Goal: Task Accomplishment & Management: Manage account settings

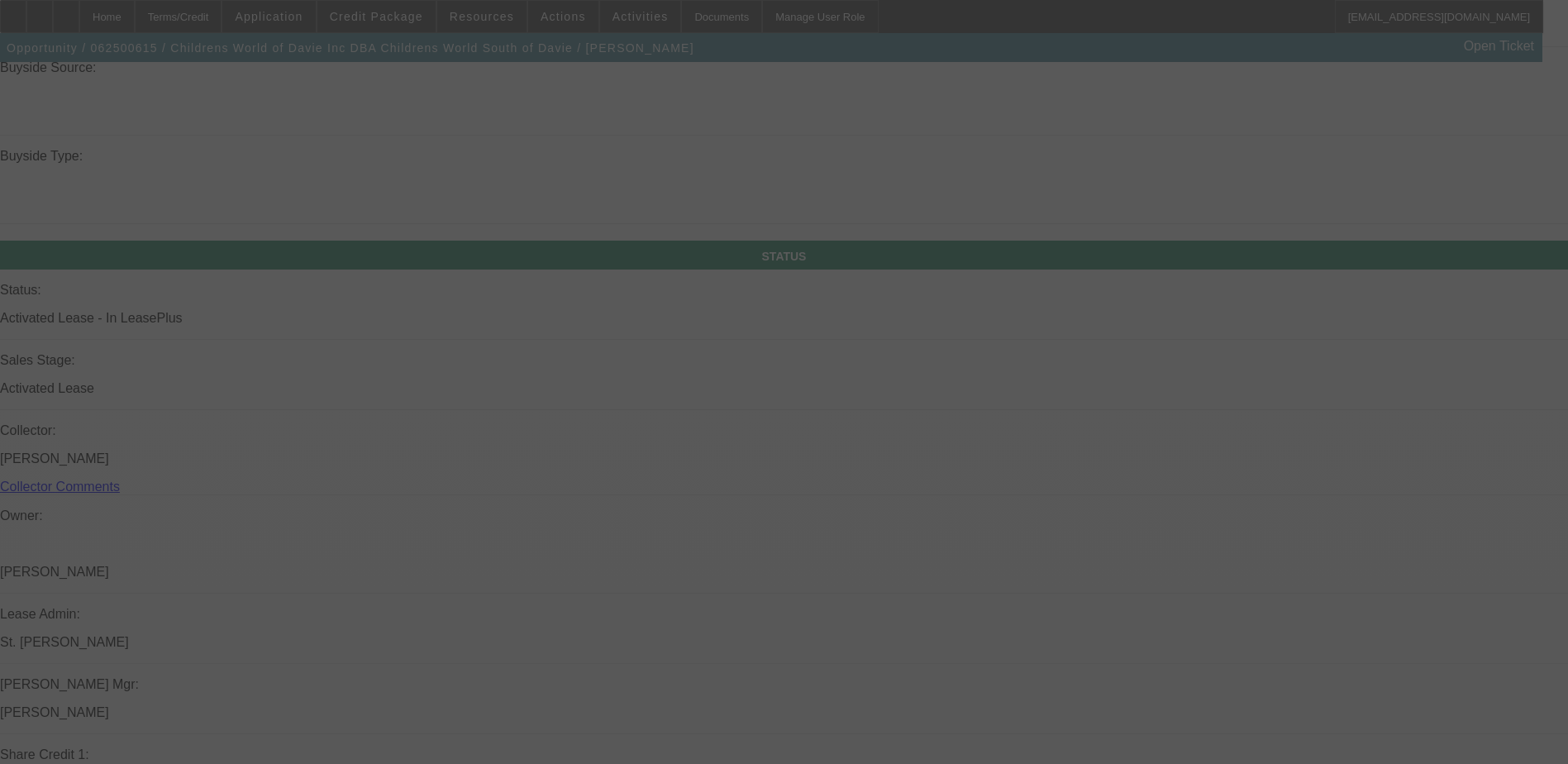
scroll to position [1552, 0]
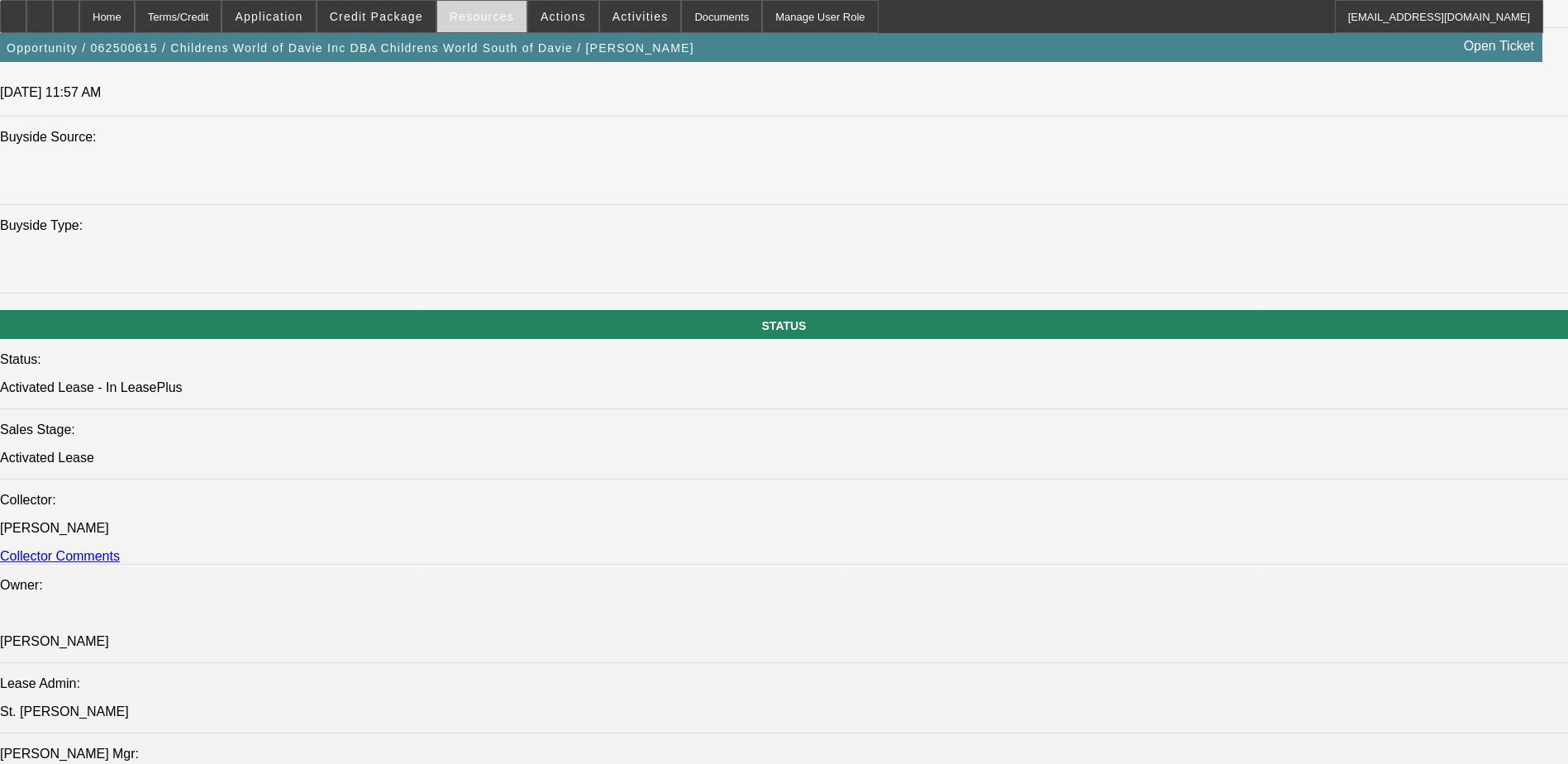
select select "0"
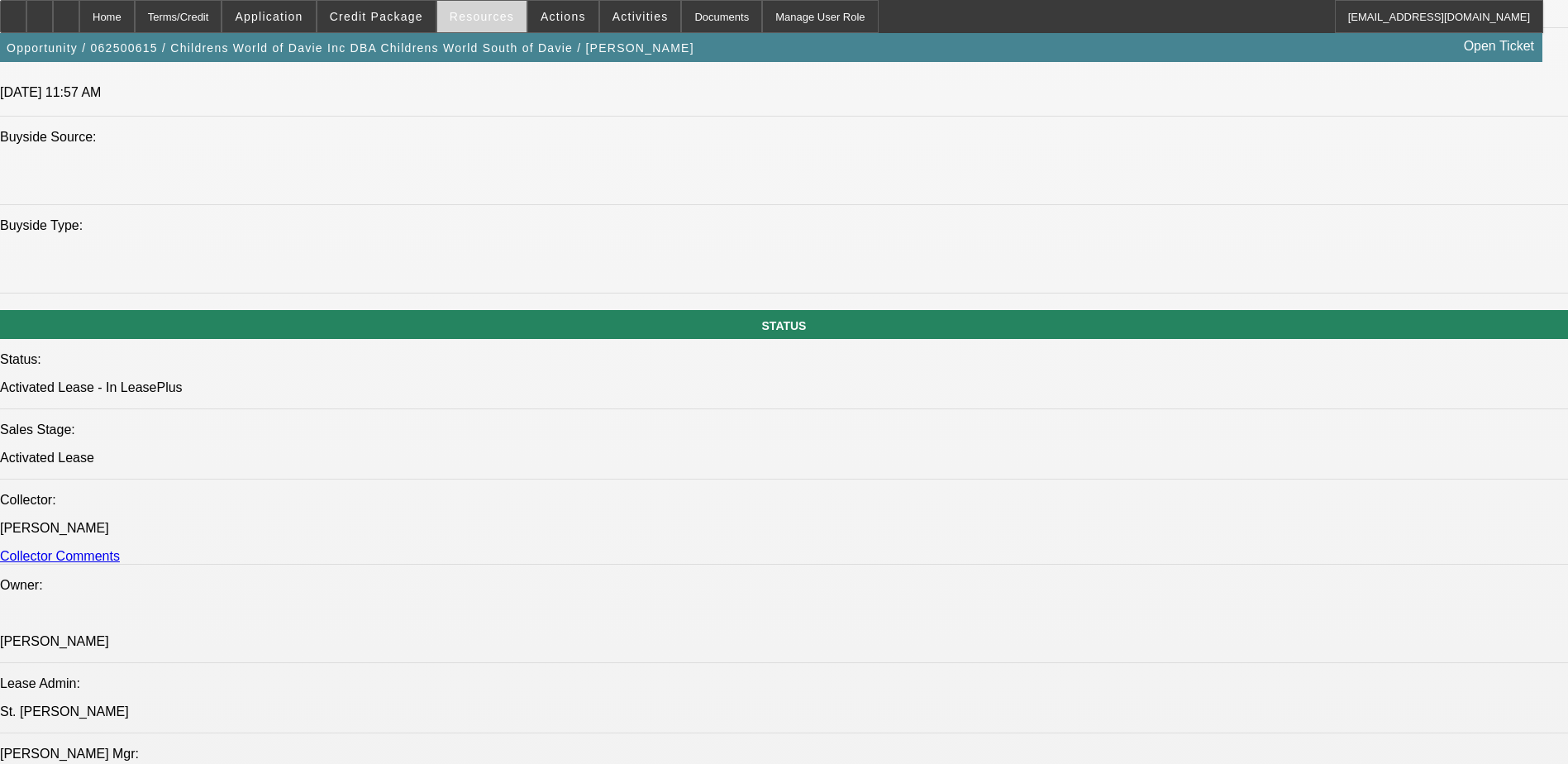
select select "0"
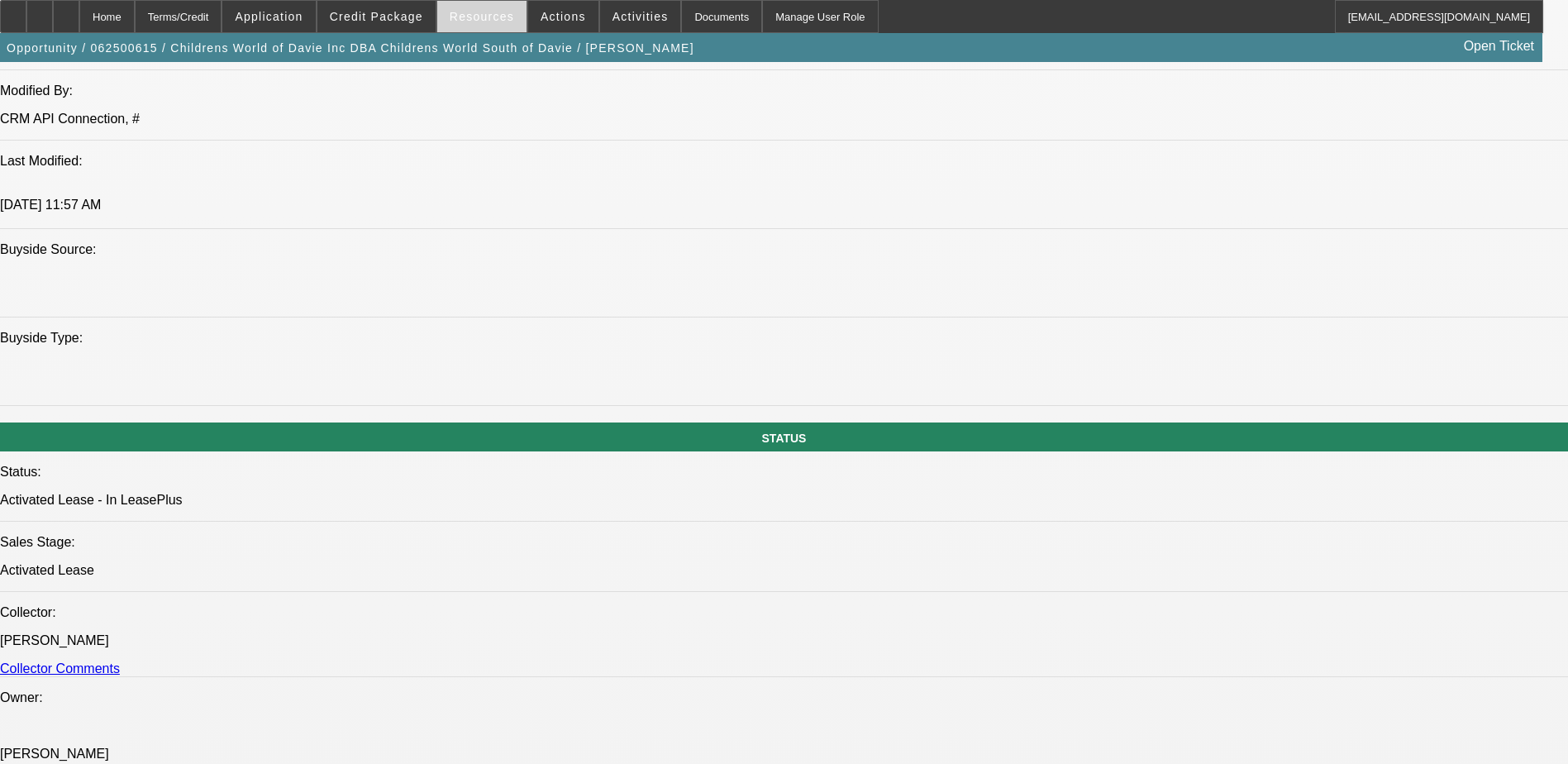
select select "1"
select select "3"
select select "6"
select select "1"
select select "3"
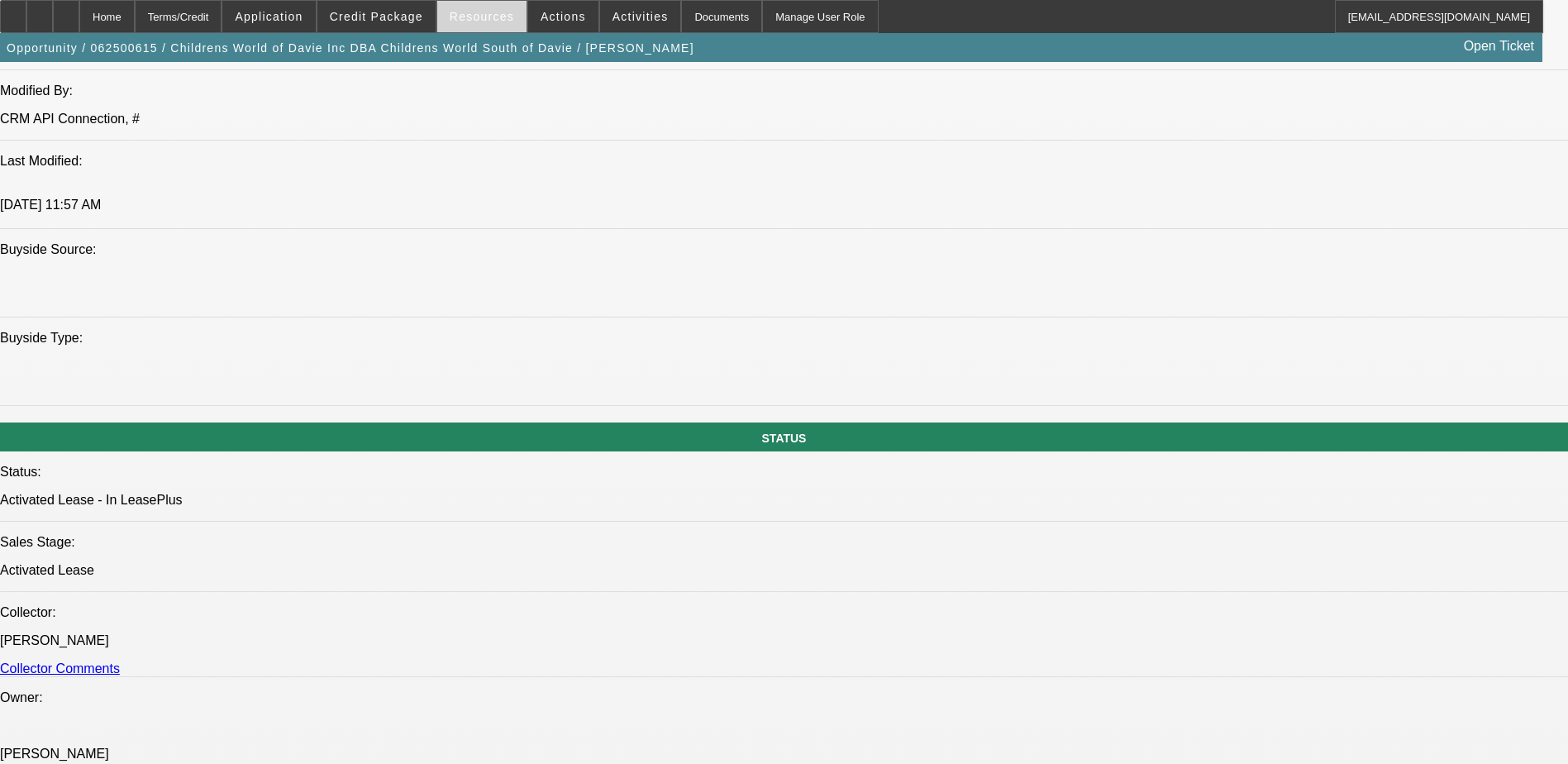
select select "6"
select select "1"
select select "3"
select select "6"
select select "1"
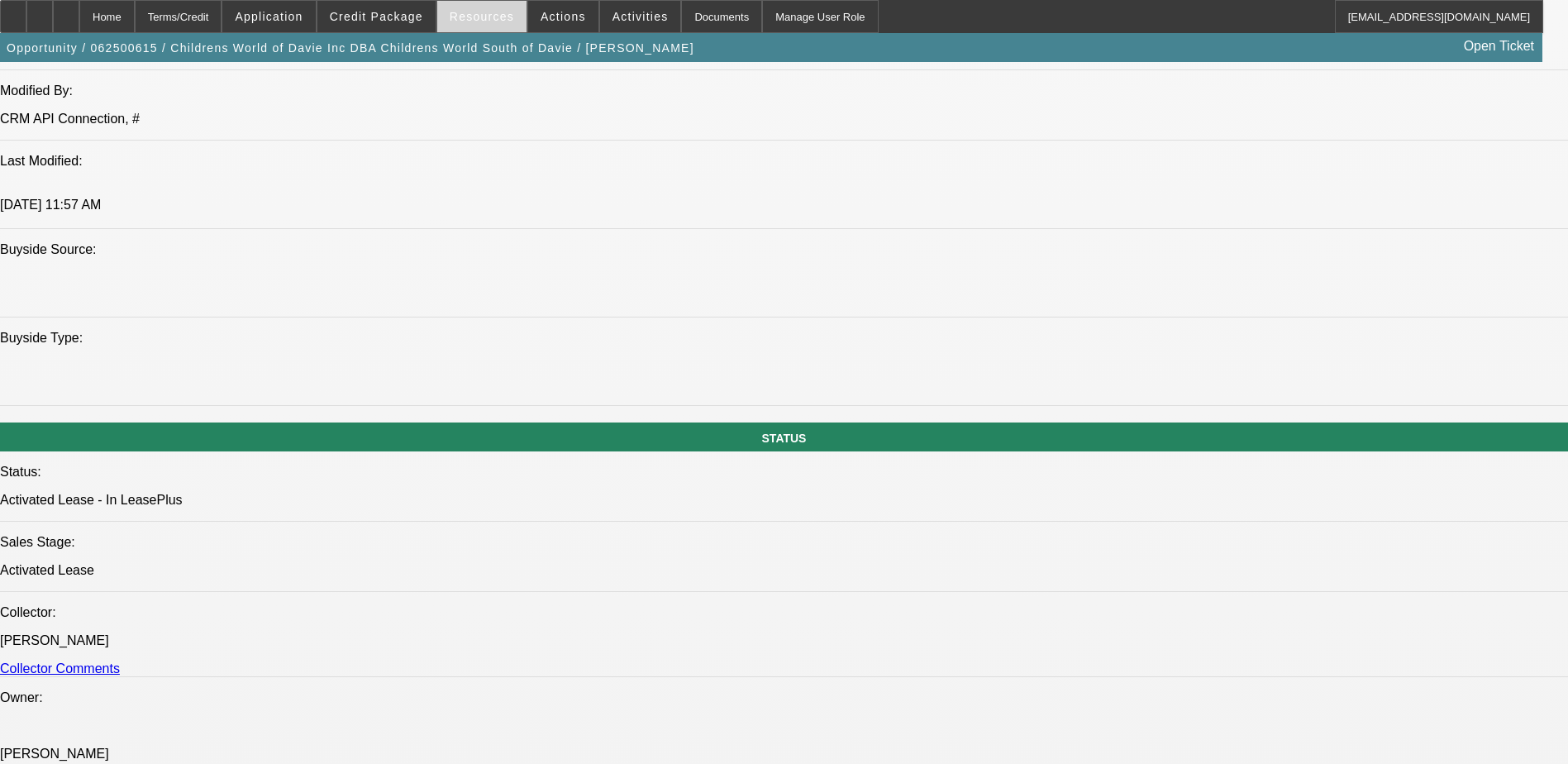
select select "3"
select select "6"
click at [488, 16] on span "Resources" at bounding box center [482, 16] width 64 height 13
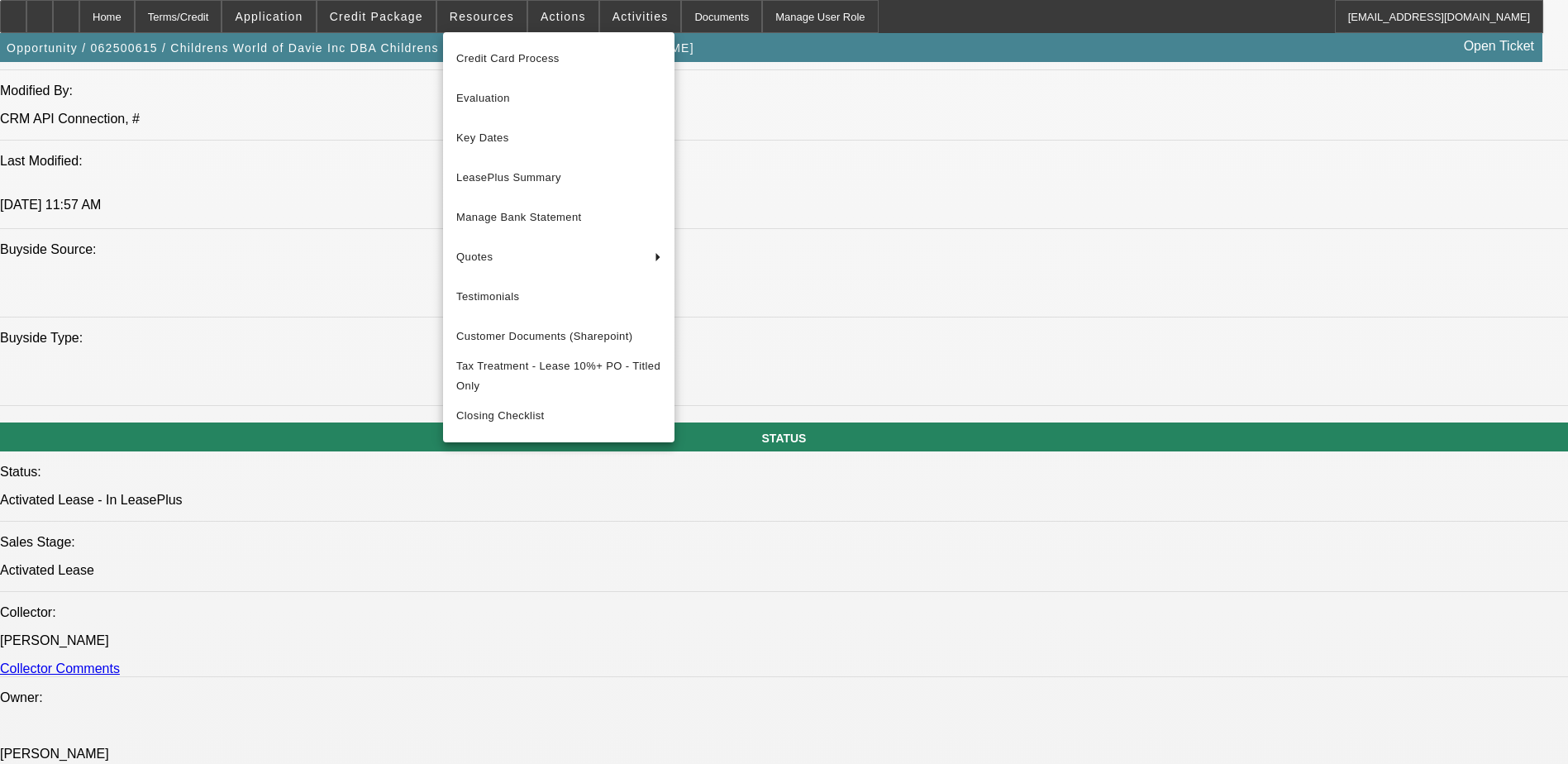
click at [1261, 73] on div at bounding box center [784, 382] width 1568 height 764
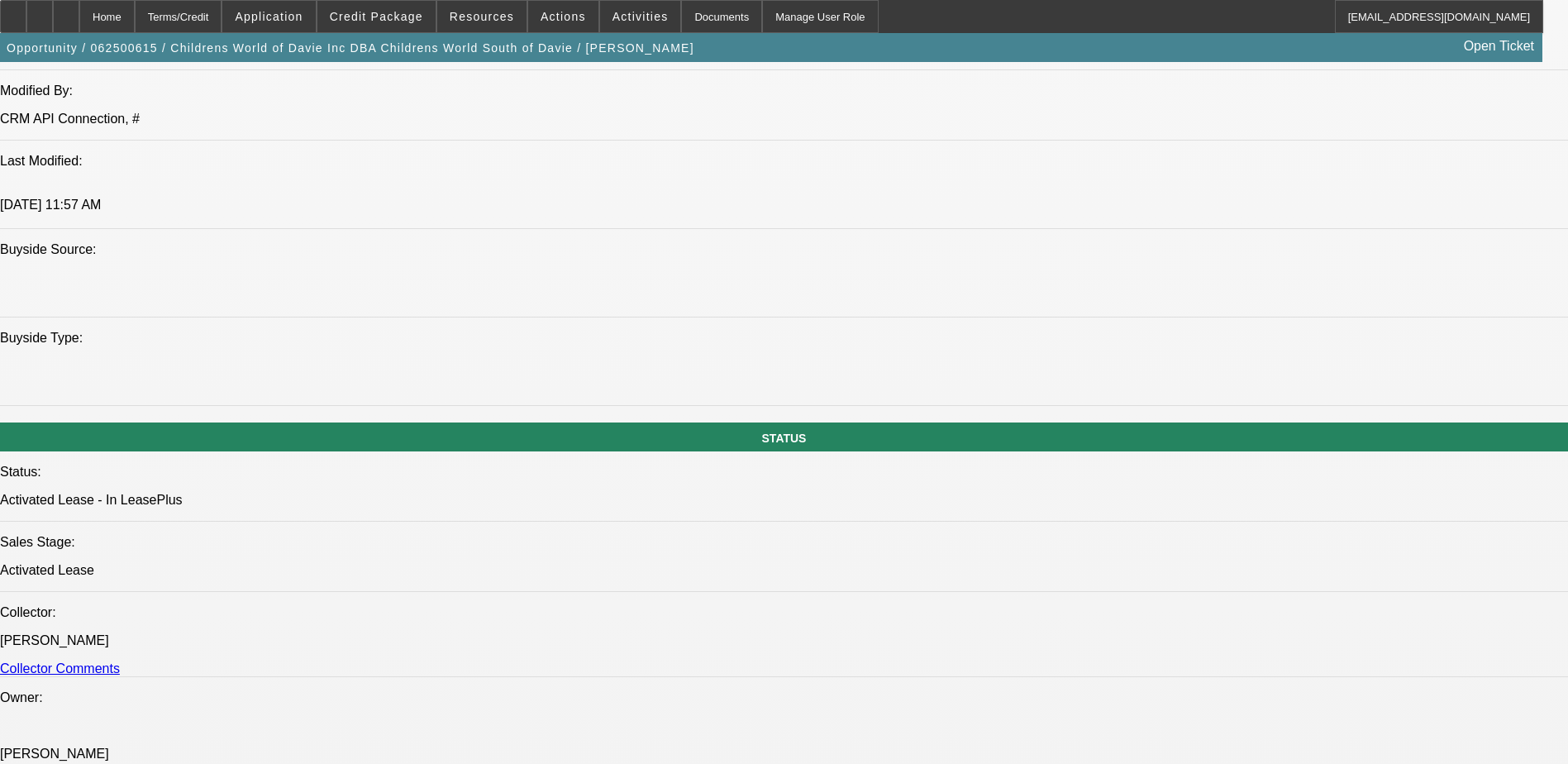
click at [484, 17] on span "Resources" at bounding box center [482, 16] width 64 height 13
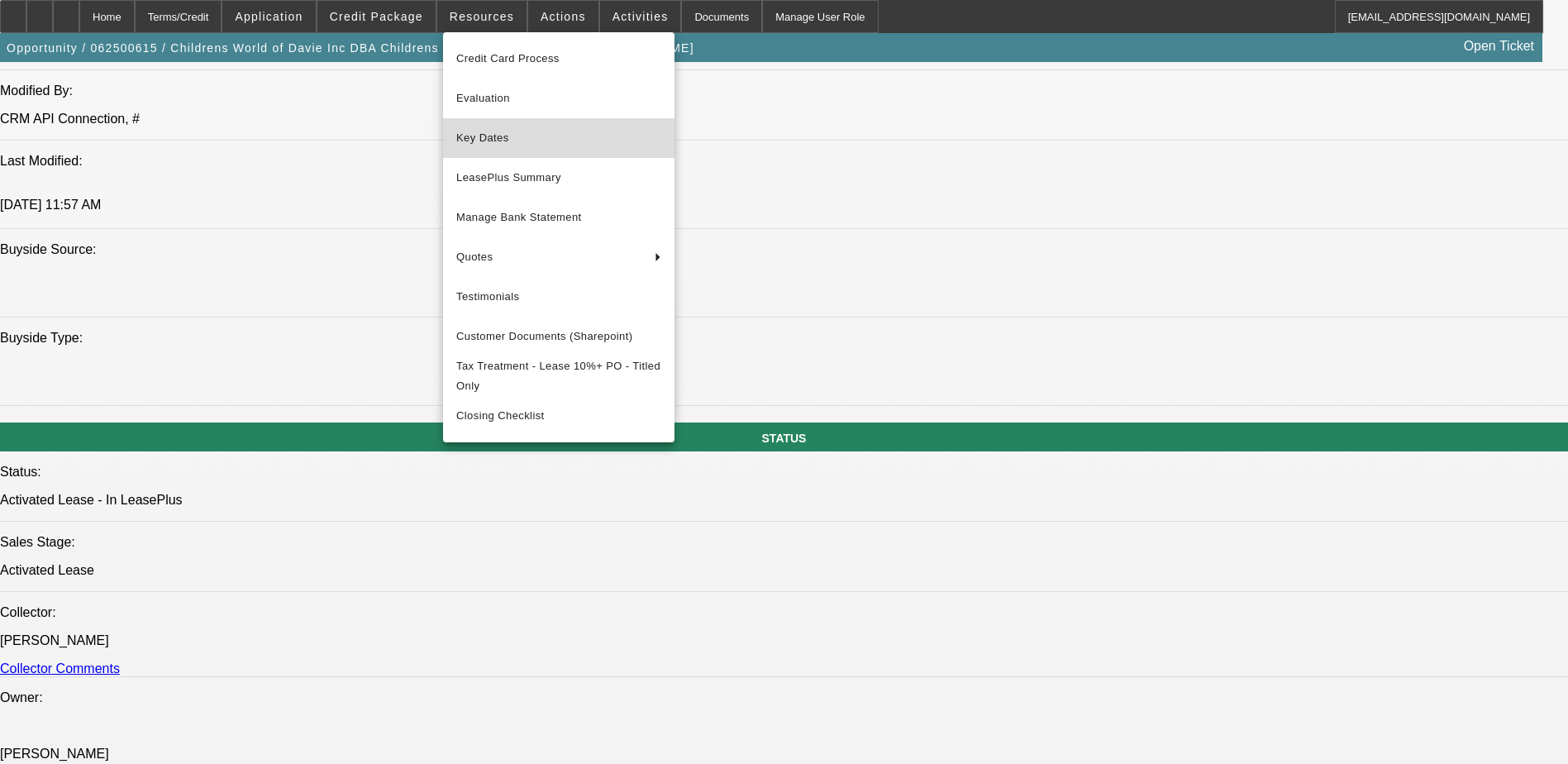
click at [494, 135] on span "Key Dates" at bounding box center [559, 138] width 205 height 20
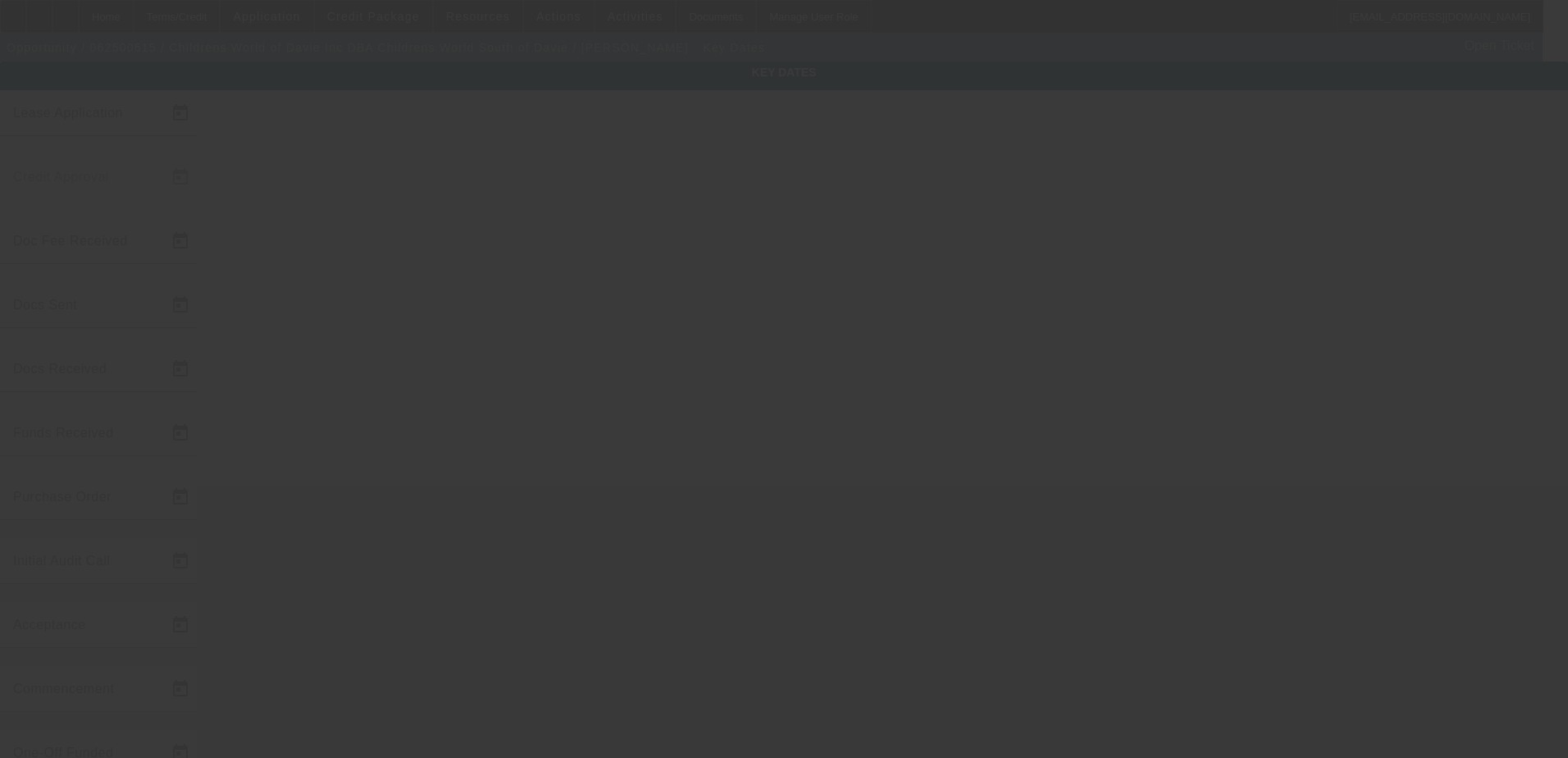
type input "[DATE]"
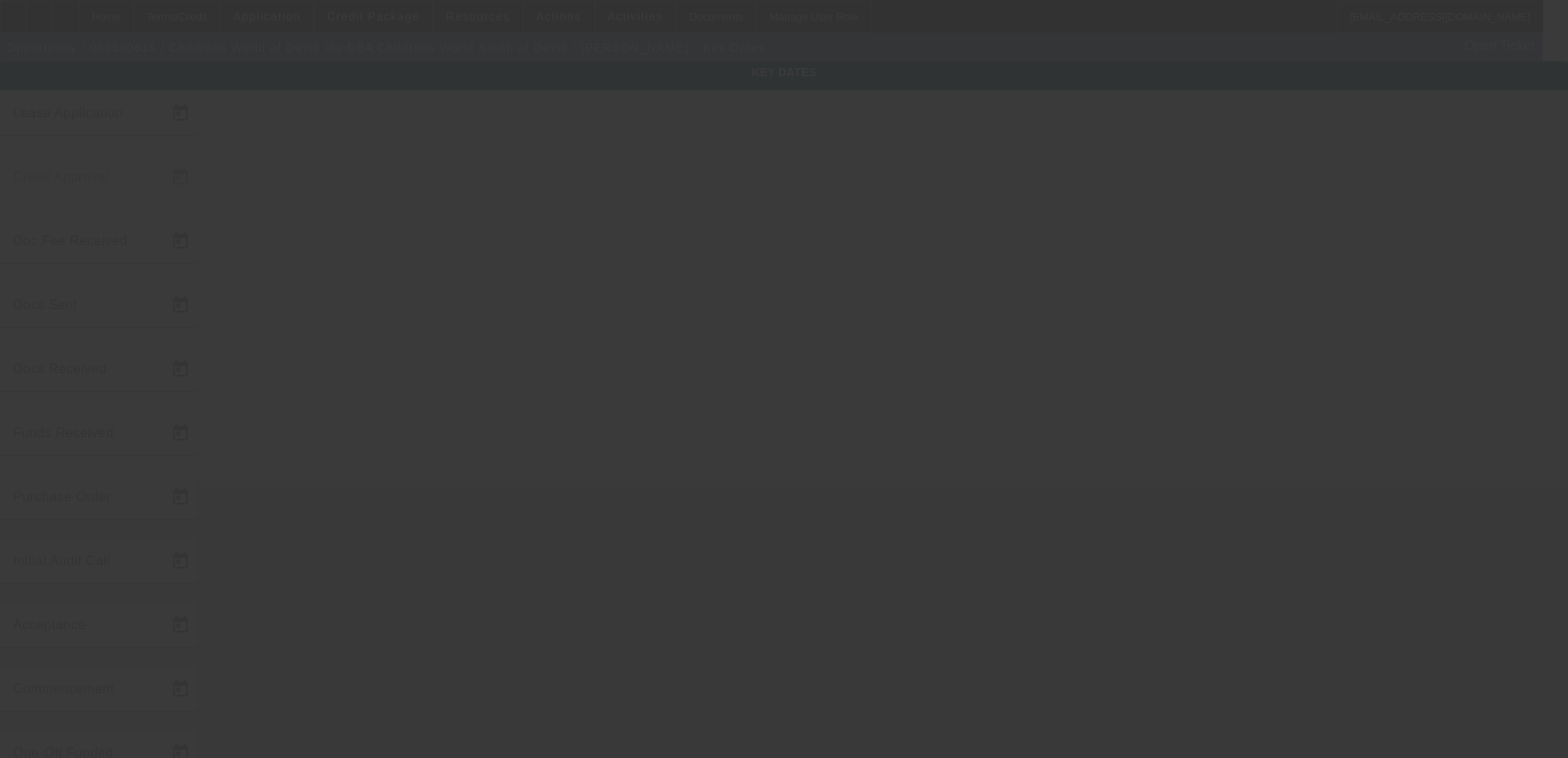
type input "[DATE]"
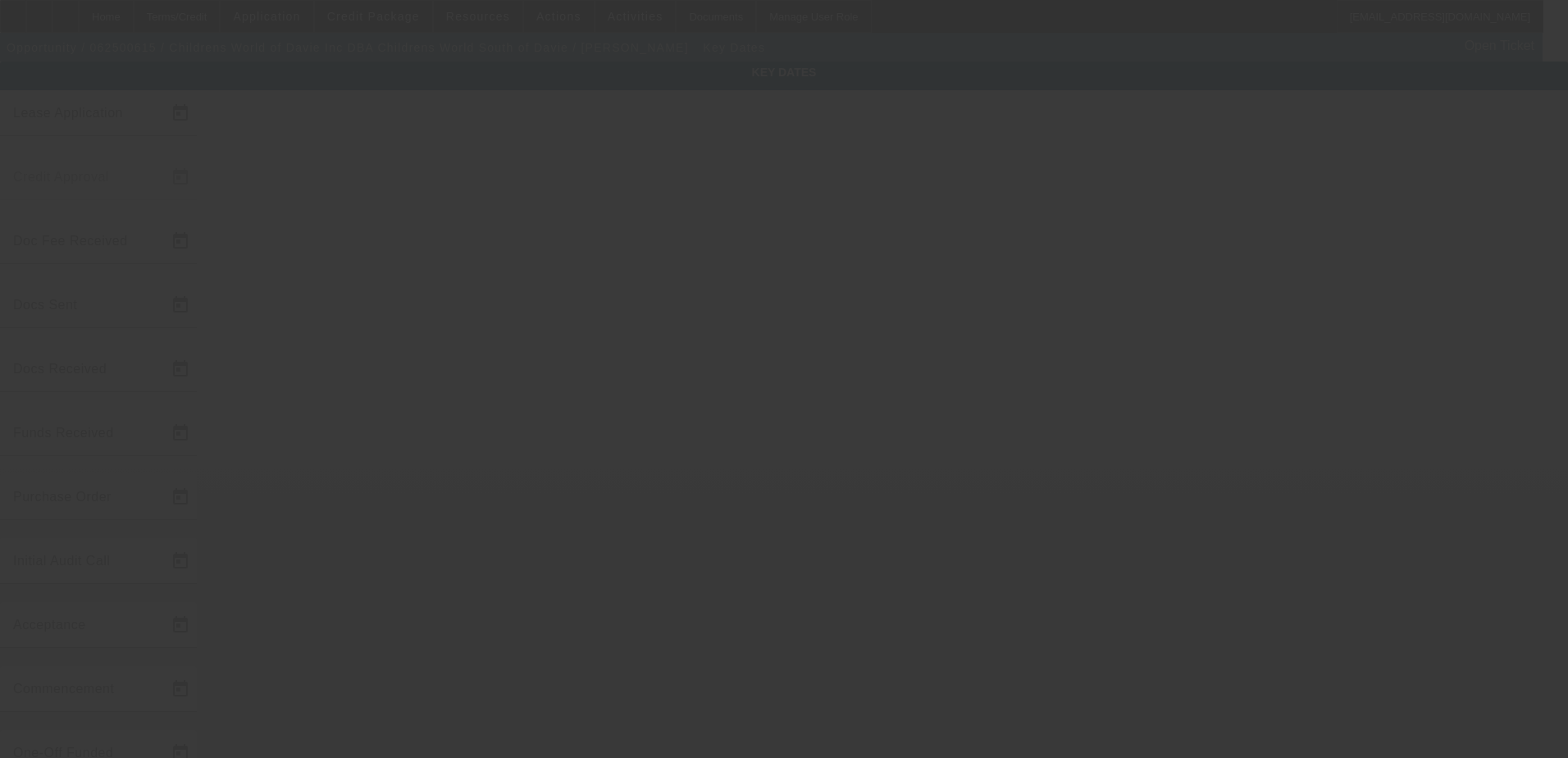
type input "[DATE]"
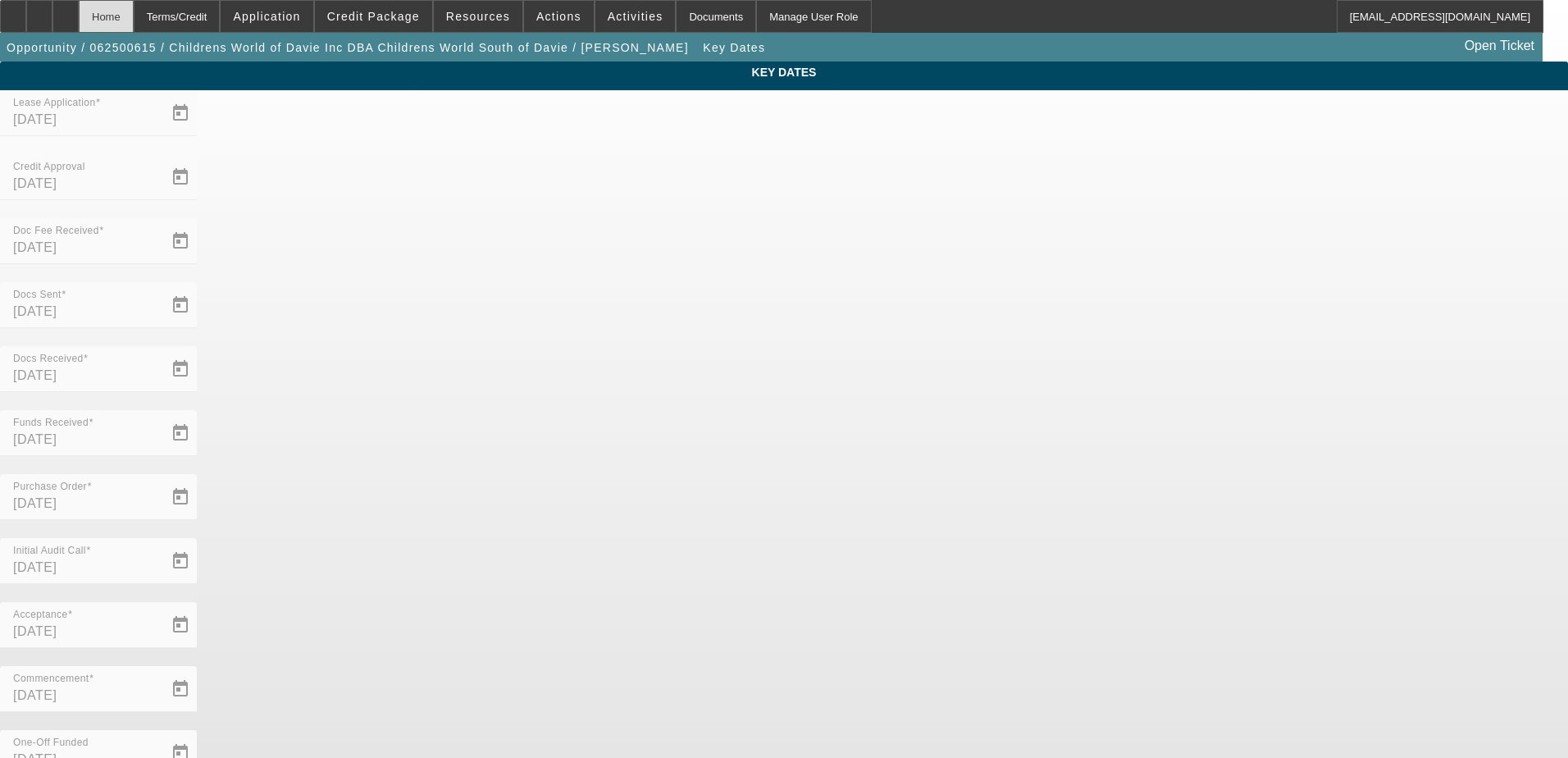
click at [133, 19] on div "Home" at bounding box center [107, 16] width 55 height 33
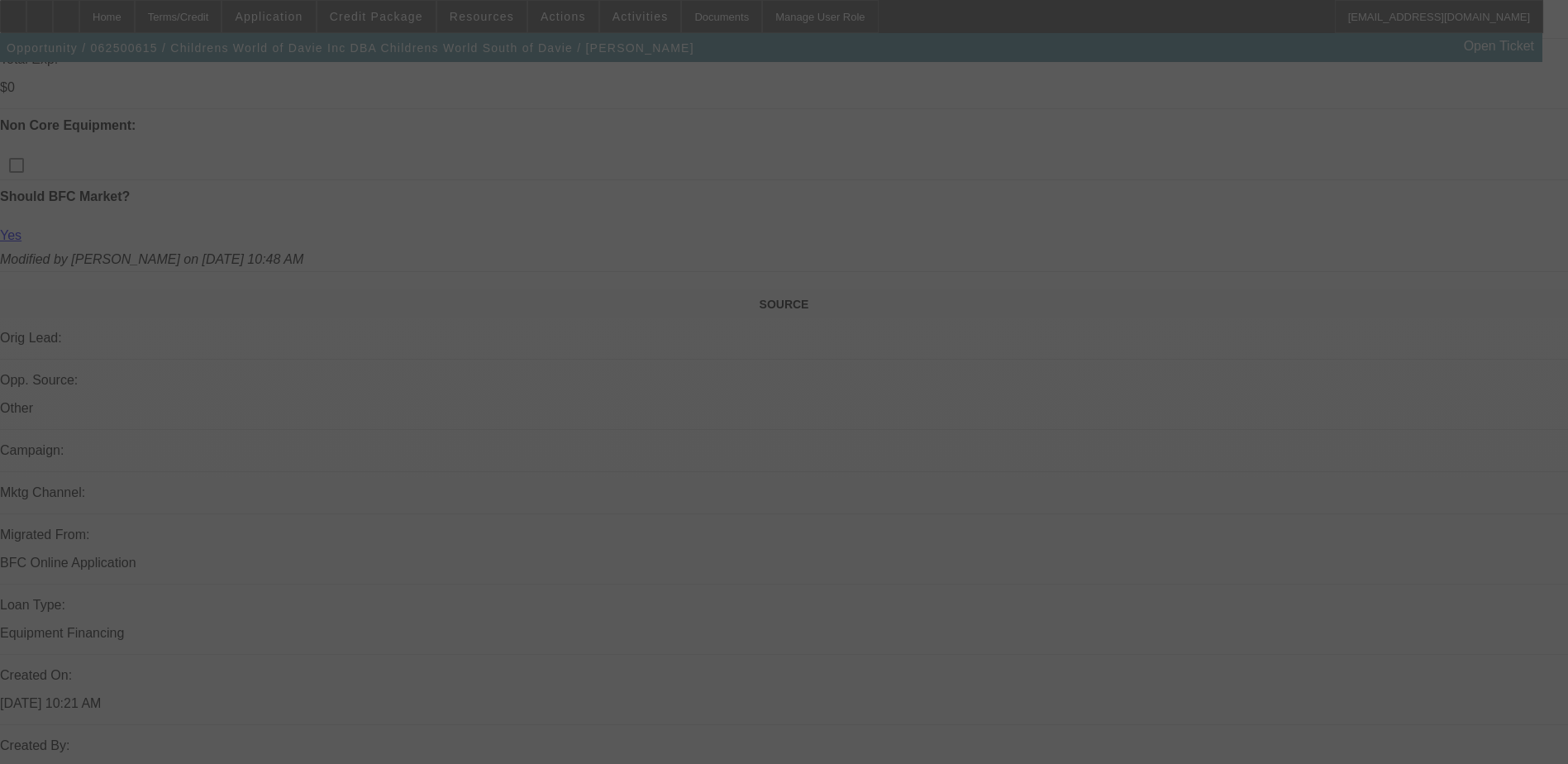
scroll to position [1240, 0]
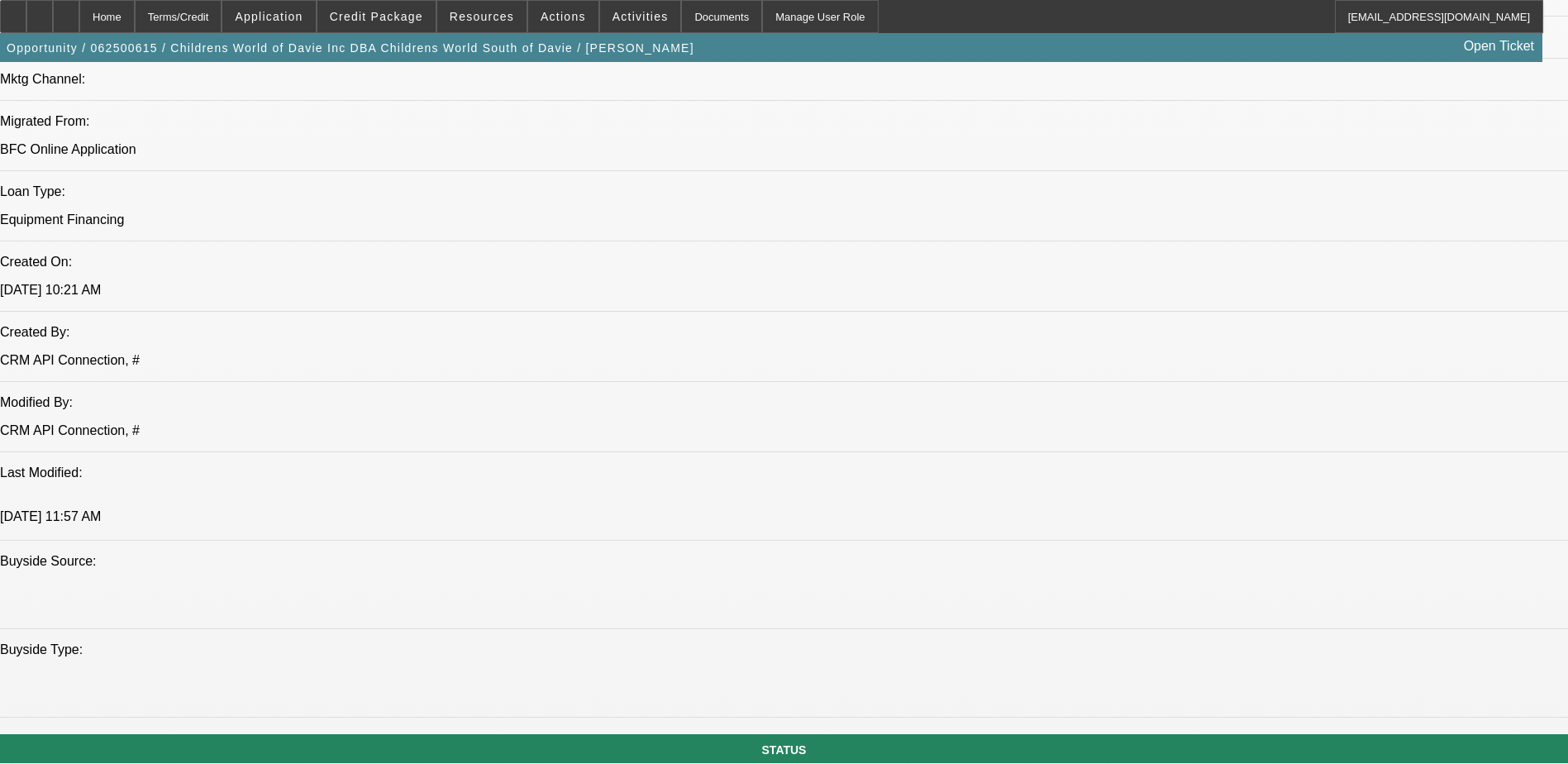
select select "0"
select select "3"
select select "0"
select select "6"
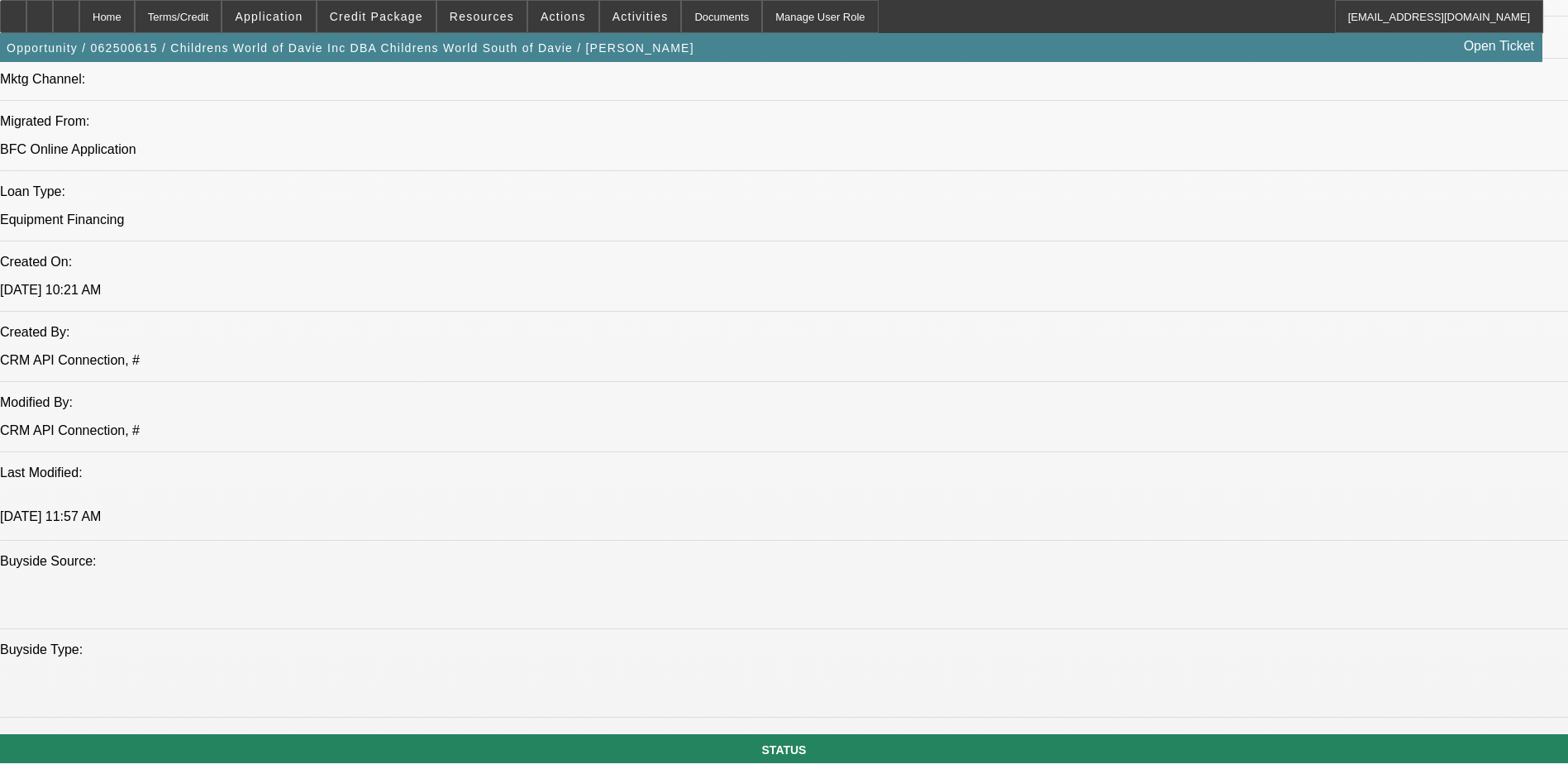
select select "0"
select select "3"
select select "0"
select select "6"
select select "0"
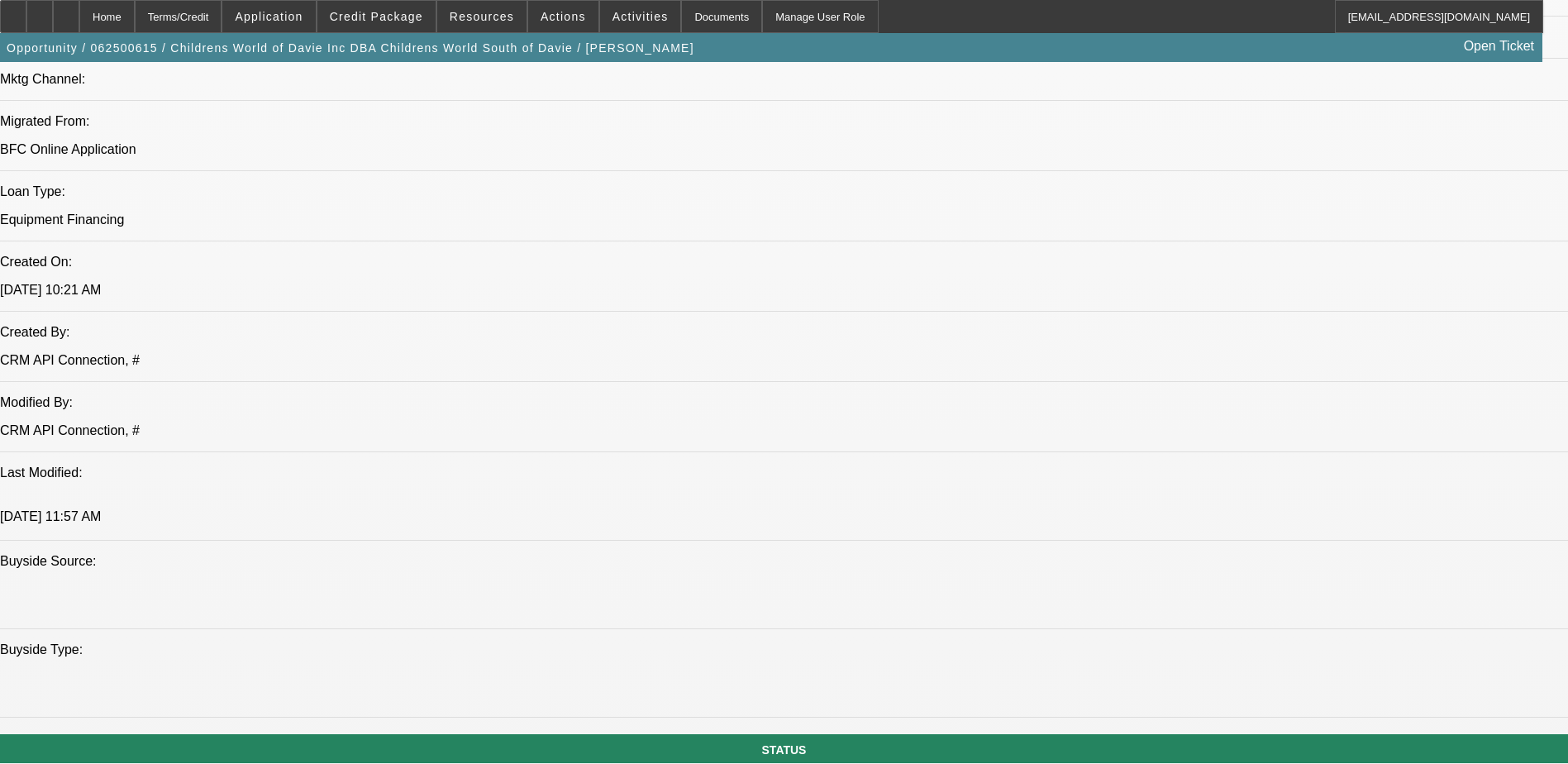
select select "3"
select select "0"
select select "6"
select select "0"
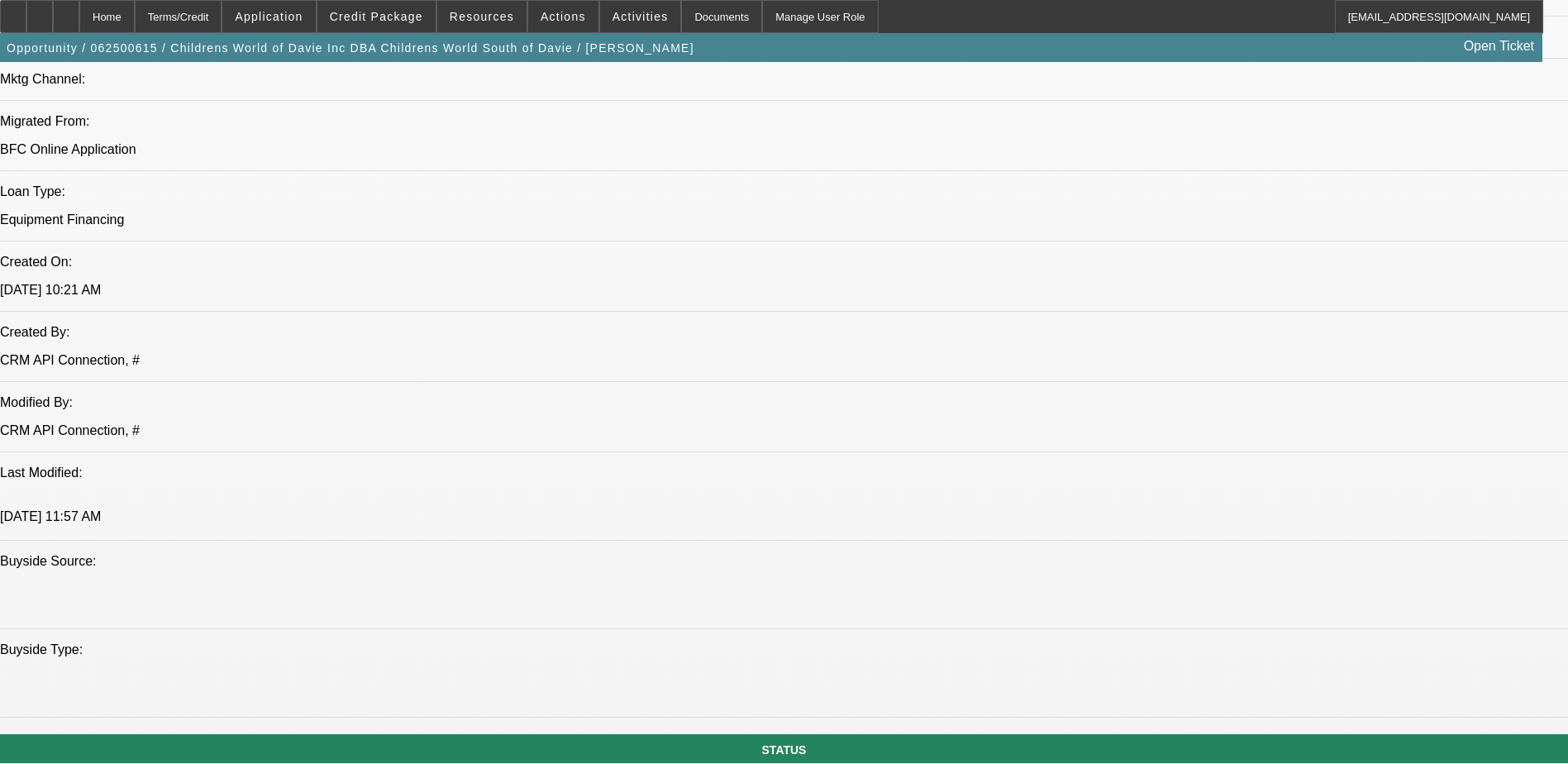
select select "3"
select select "0"
select select "6"
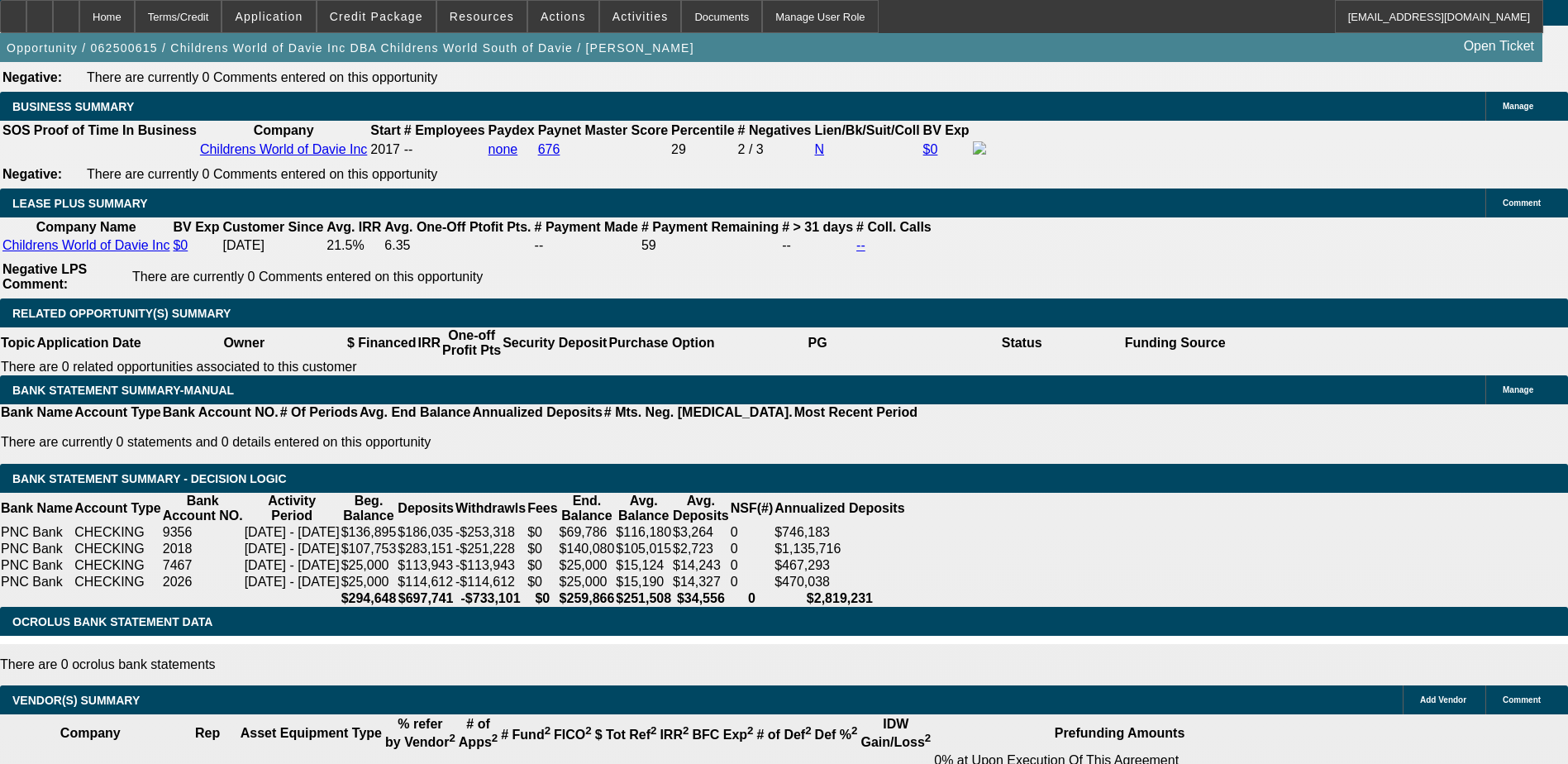
scroll to position [2646, 0]
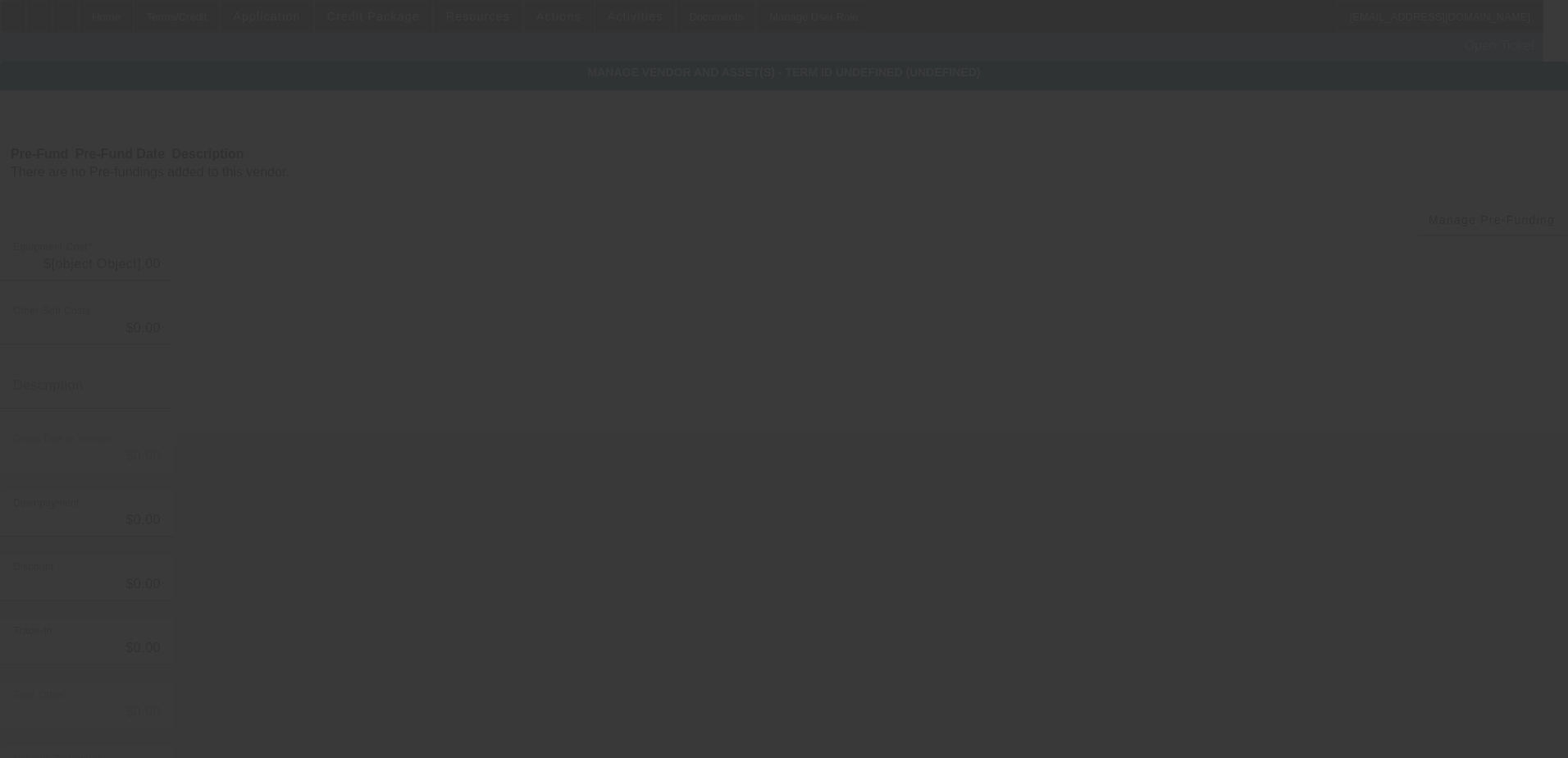
type input "$90,287.30"
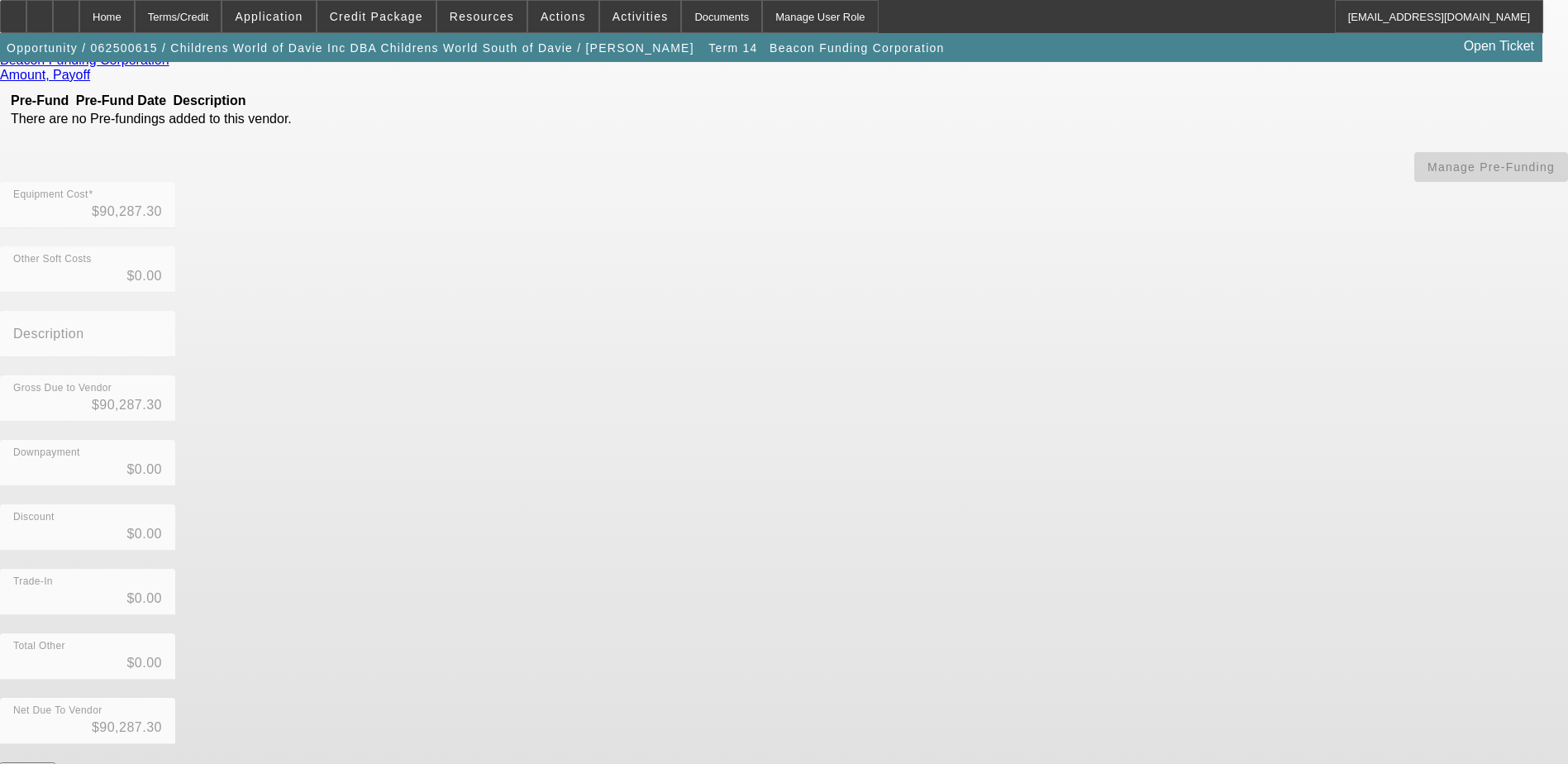
scroll to position [169, 0]
drag, startPoint x: 761, startPoint y: 687, endPoint x: 824, endPoint y: 687, distance: 63.0
drag, startPoint x: 824, startPoint y: 687, endPoint x: 813, endPoint y: 687, distance: 11.0
copy td "BFC19068-01"
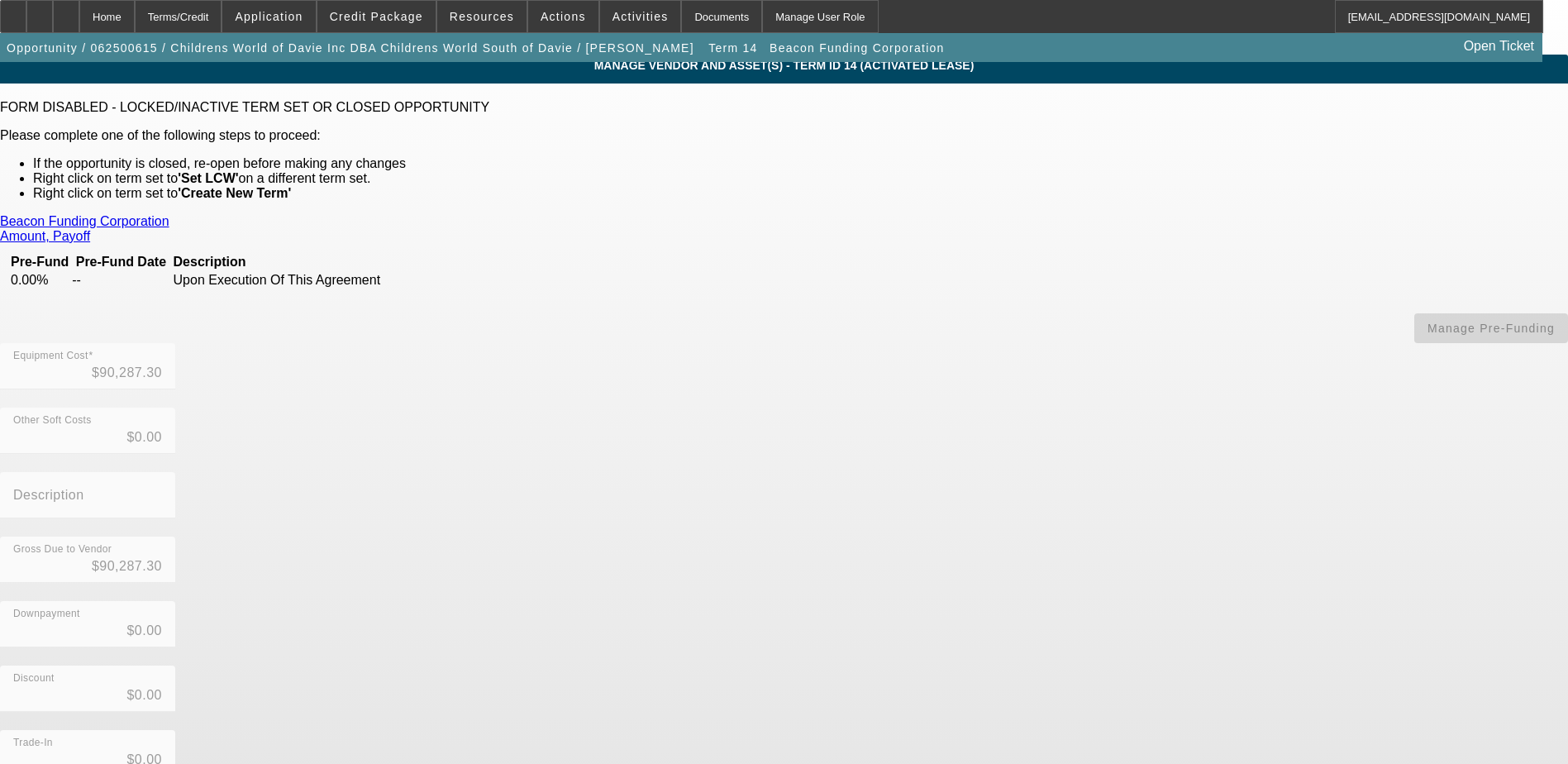
scroll to position [0, 0]
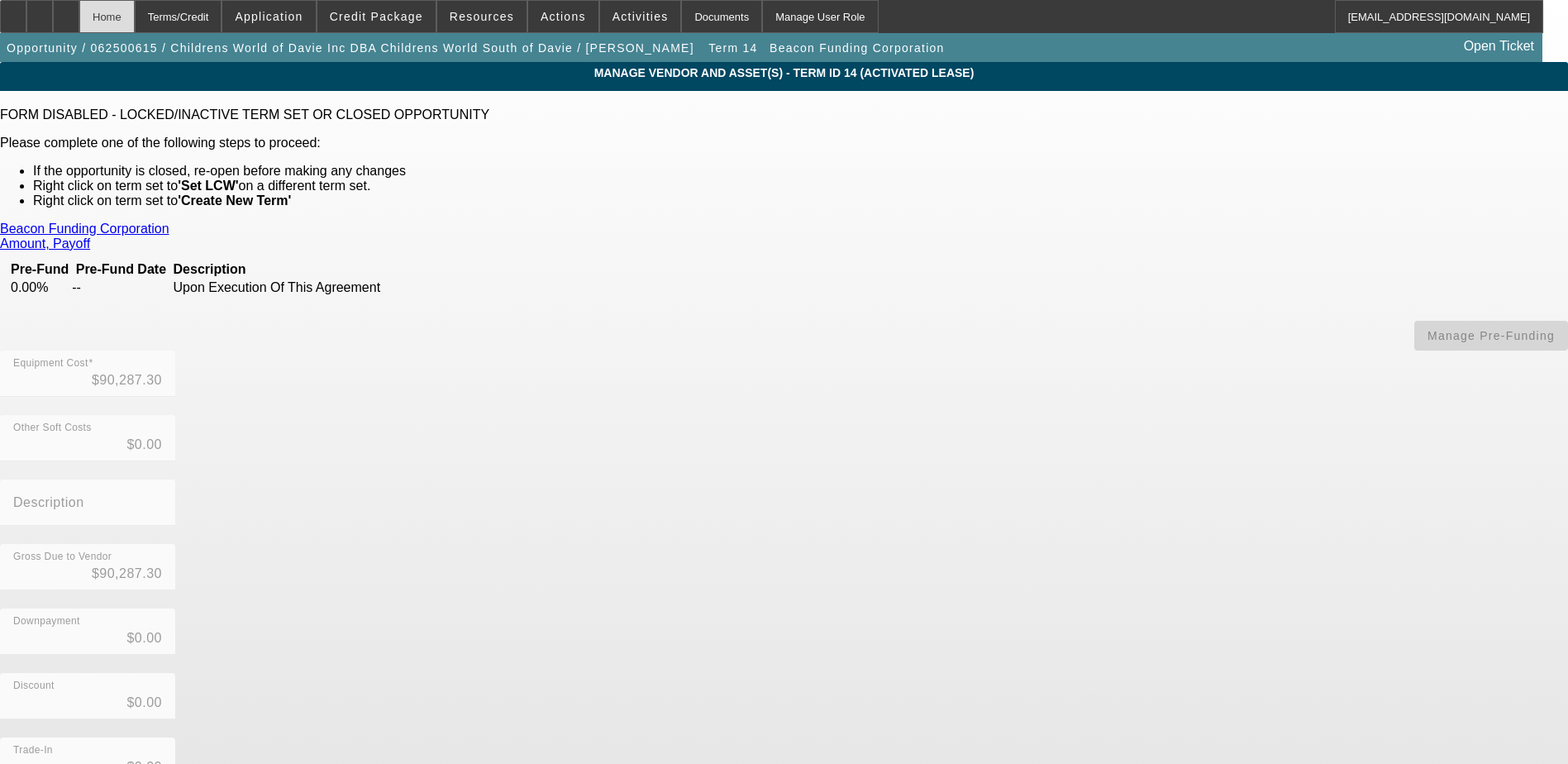
click at [134, 16] on div "Home" at bounding box center [107, 16] width 56 height 33
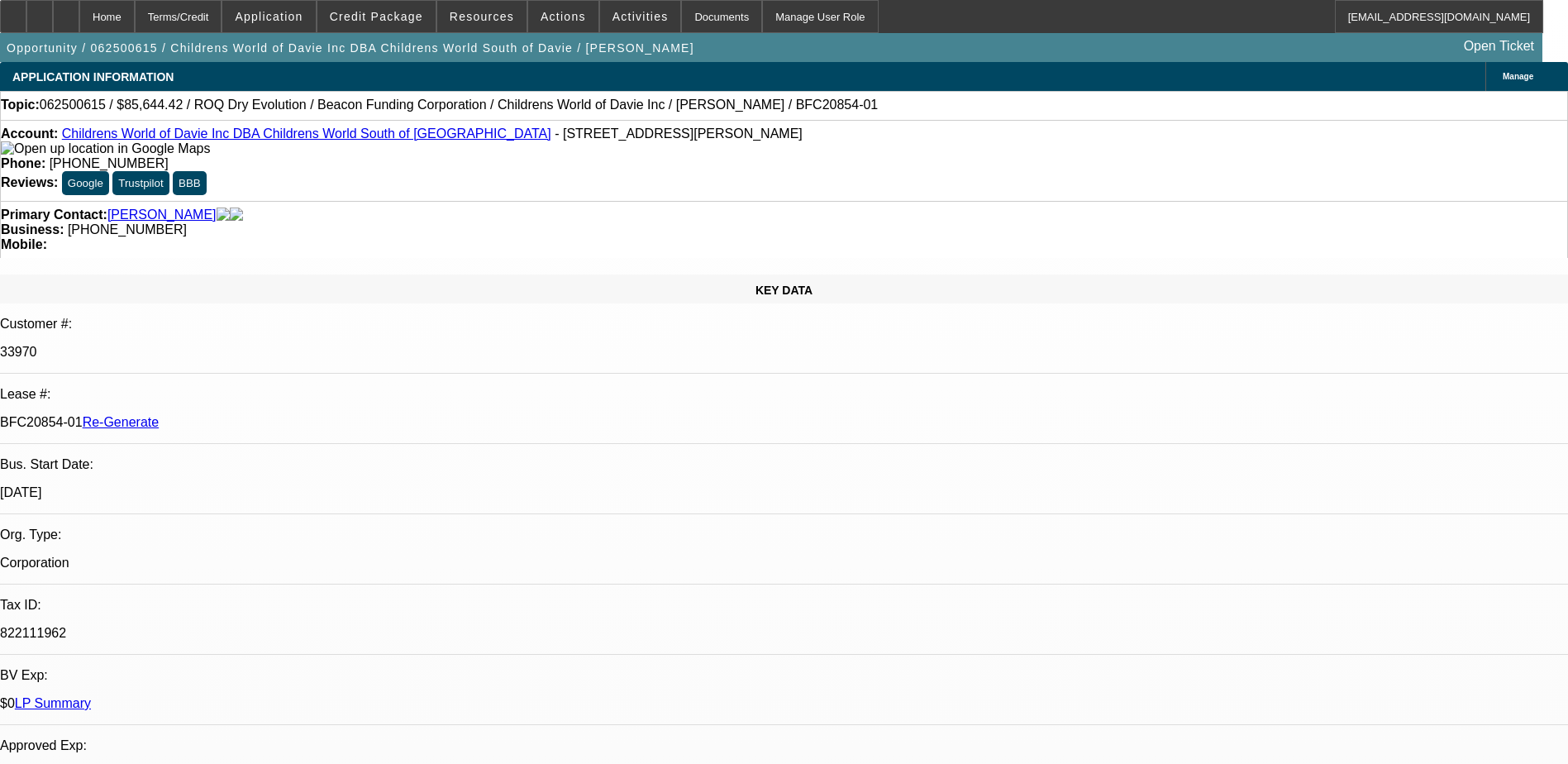
select select "0"
select select "3"
select select "0"
select select "6"
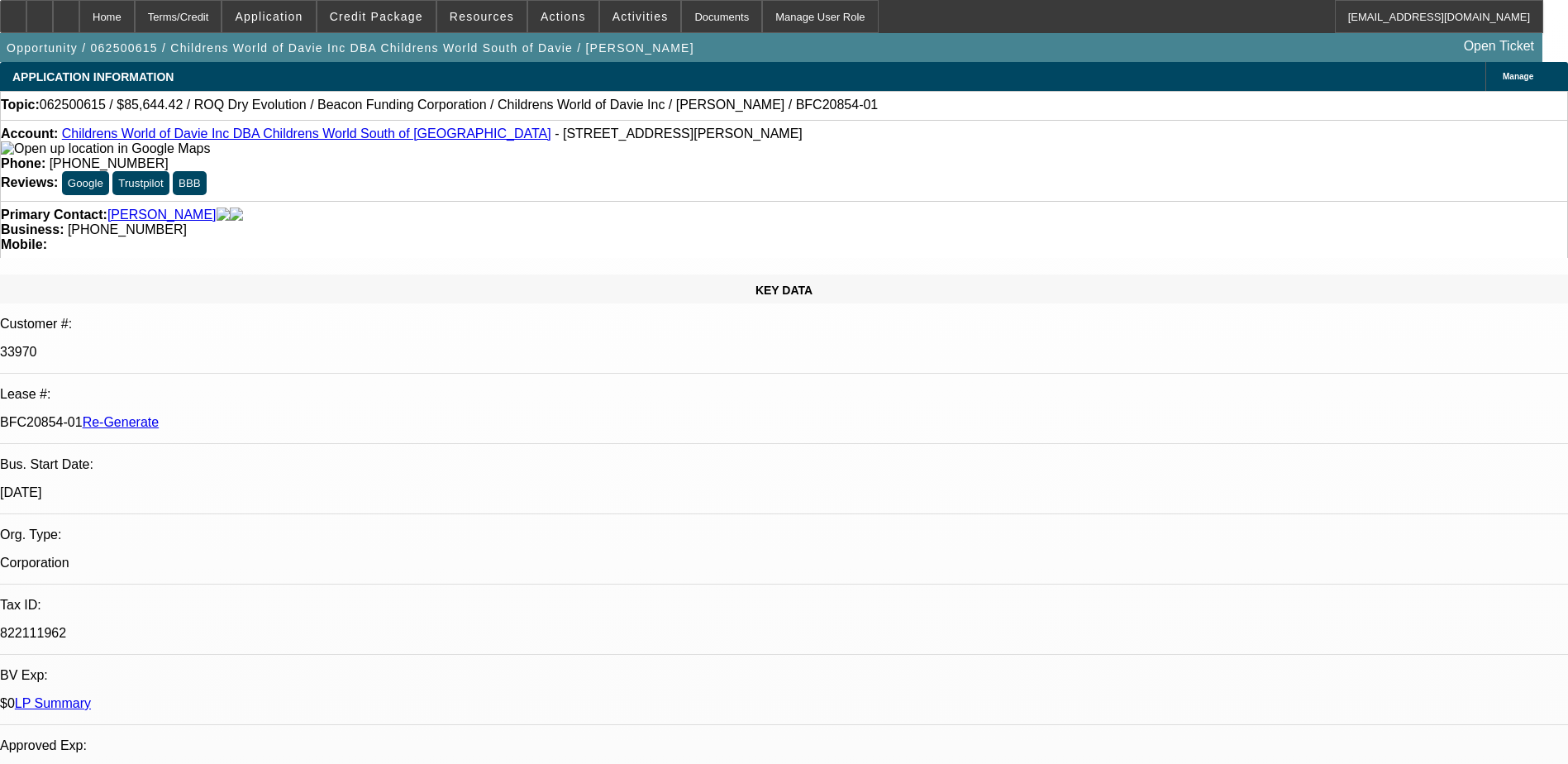
select select "0"
select select "3"
select select "0"
select select "6"
select select "0"
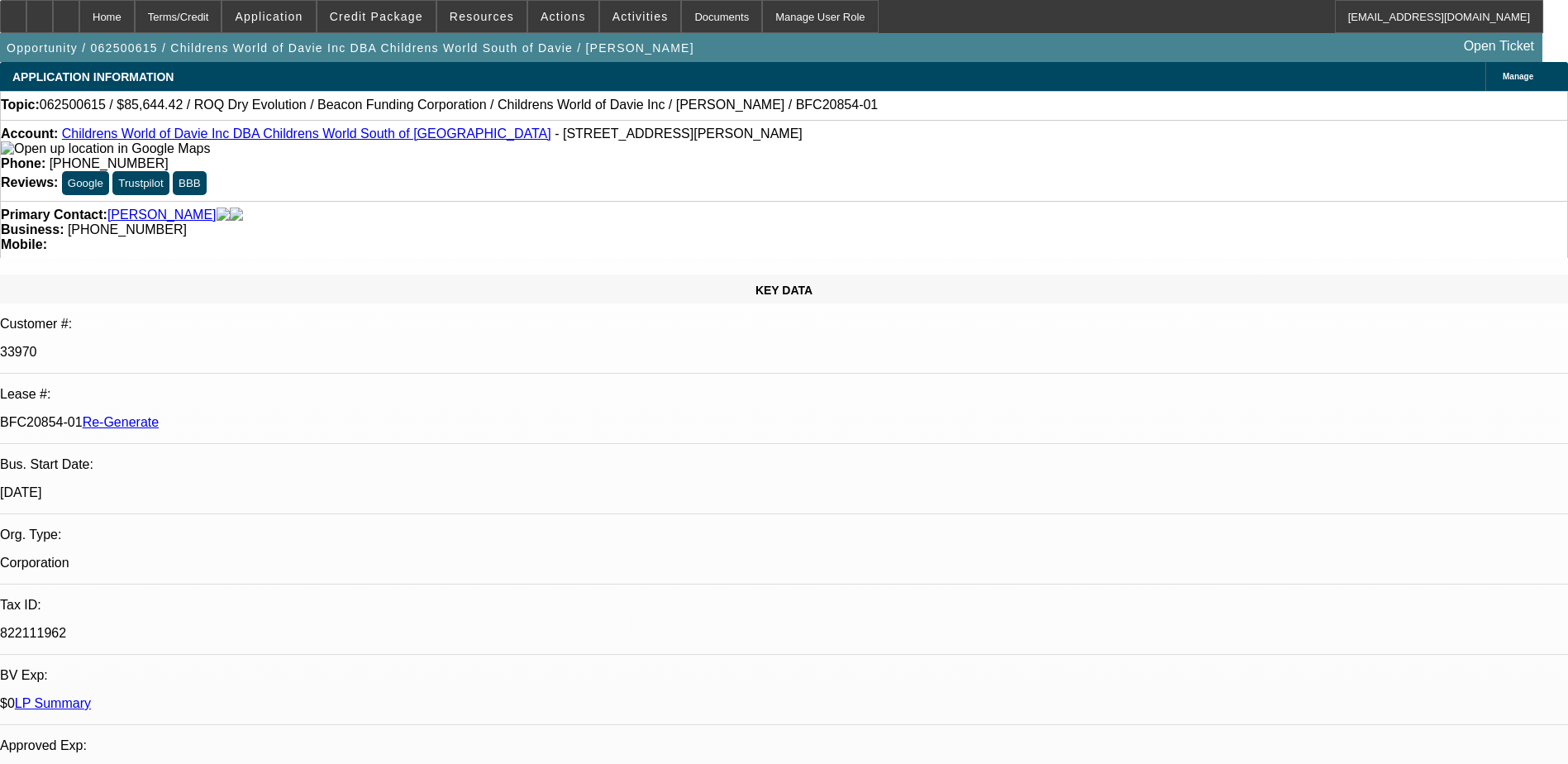
select select "3"
select select "0"
select select "6"
select select "0"
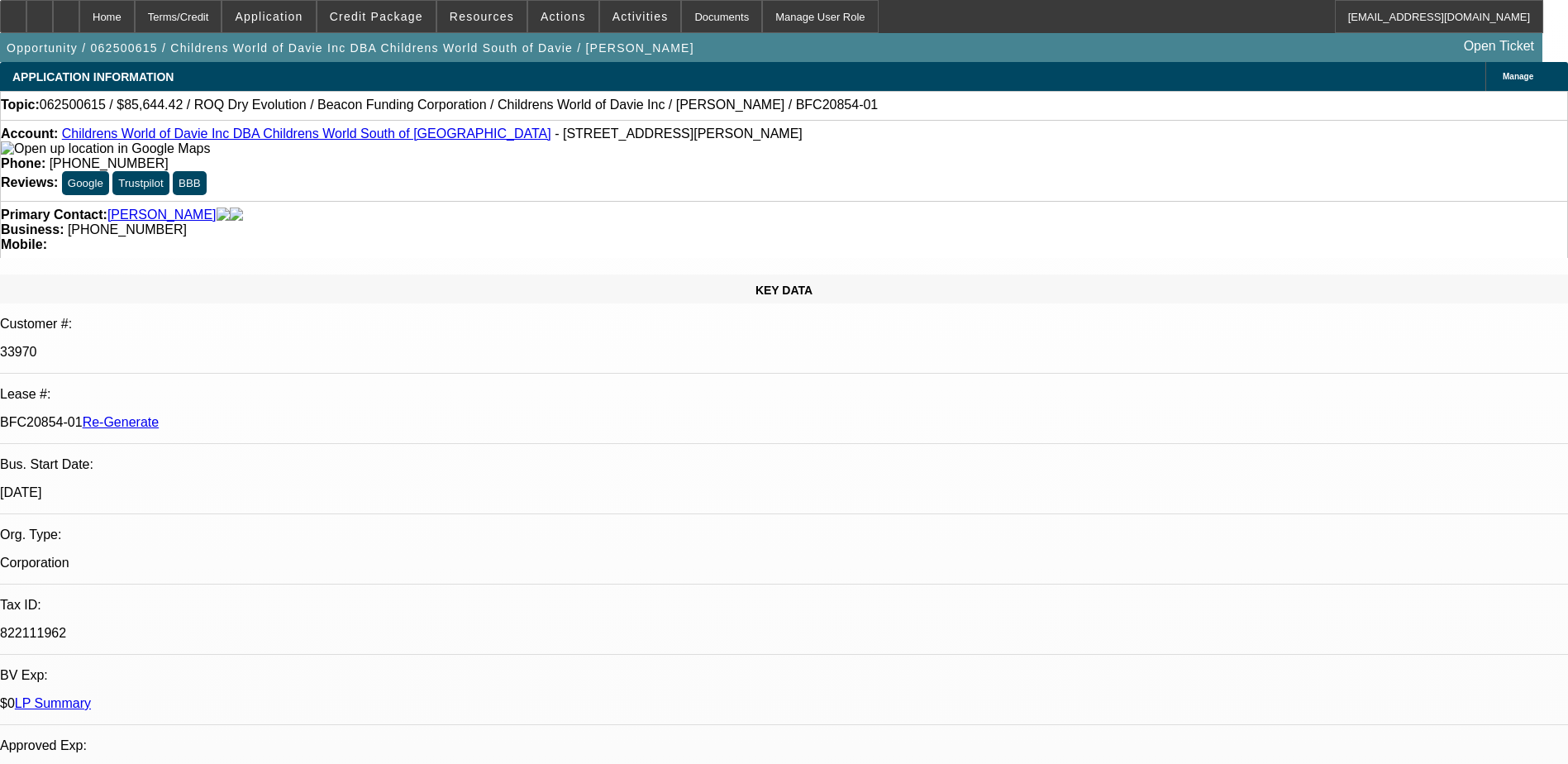
select select "3"
select select "0"
select select "6"
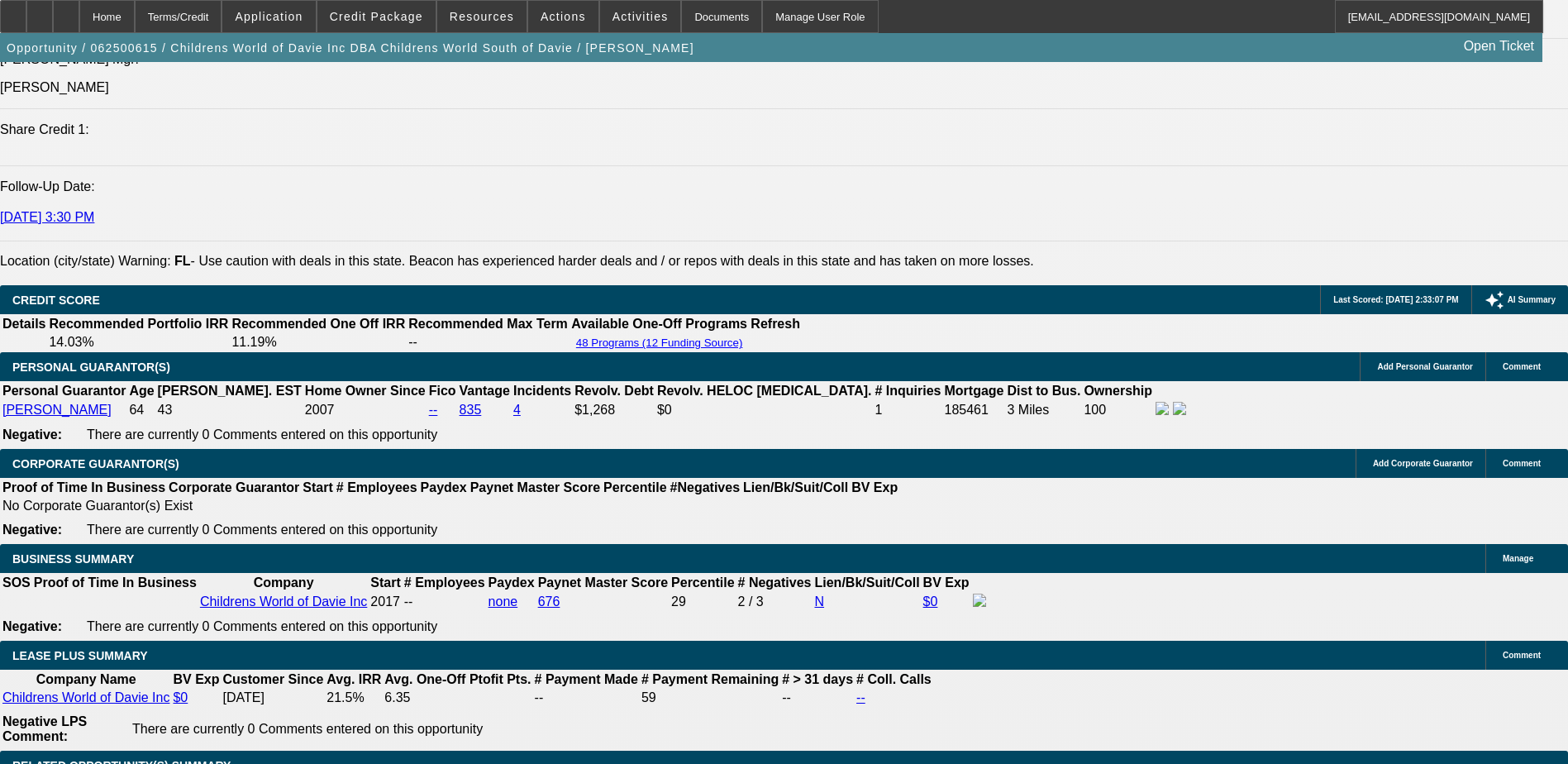
scroll to position [2398, 0]
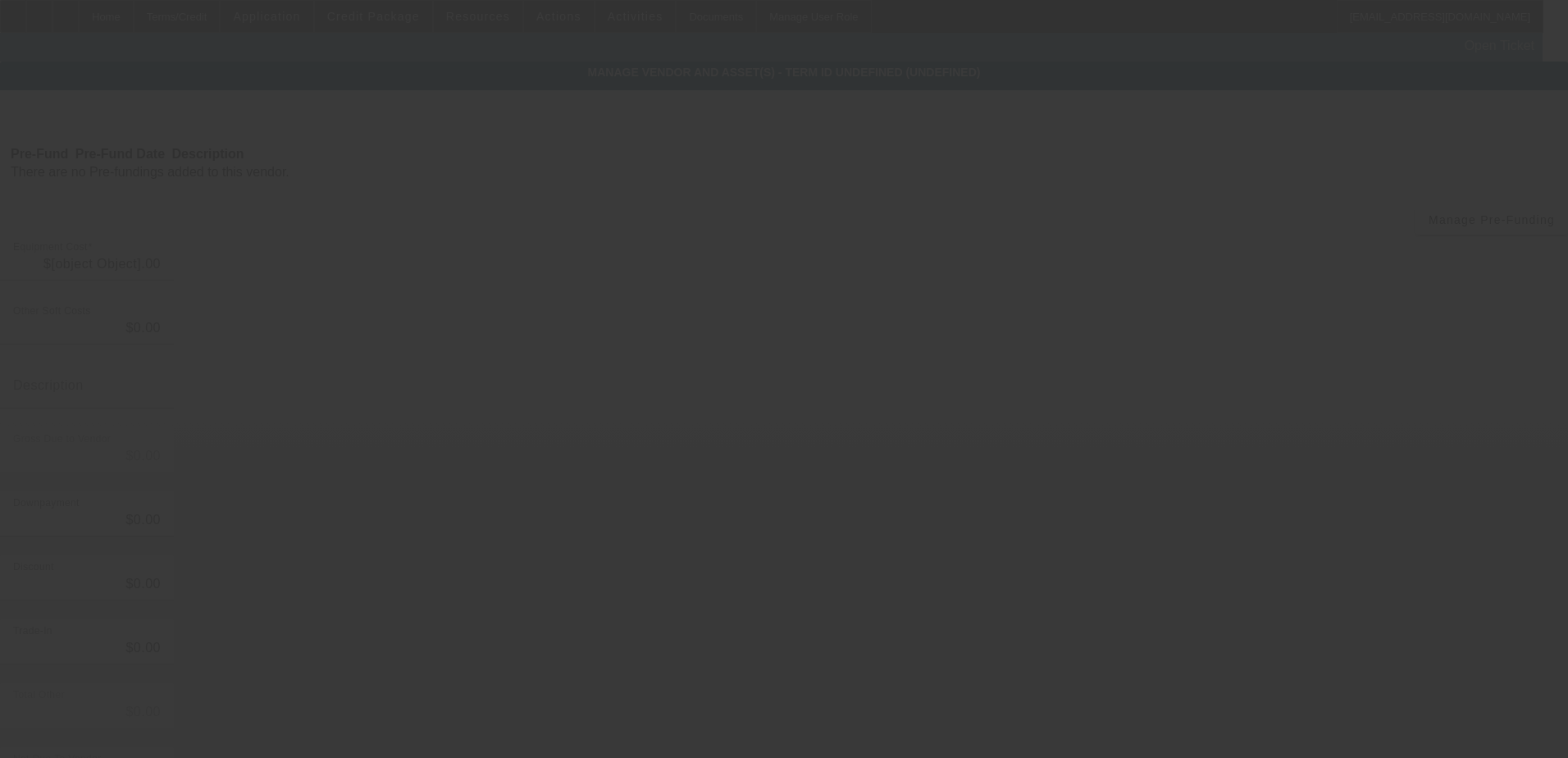
type input "$90,287.30"
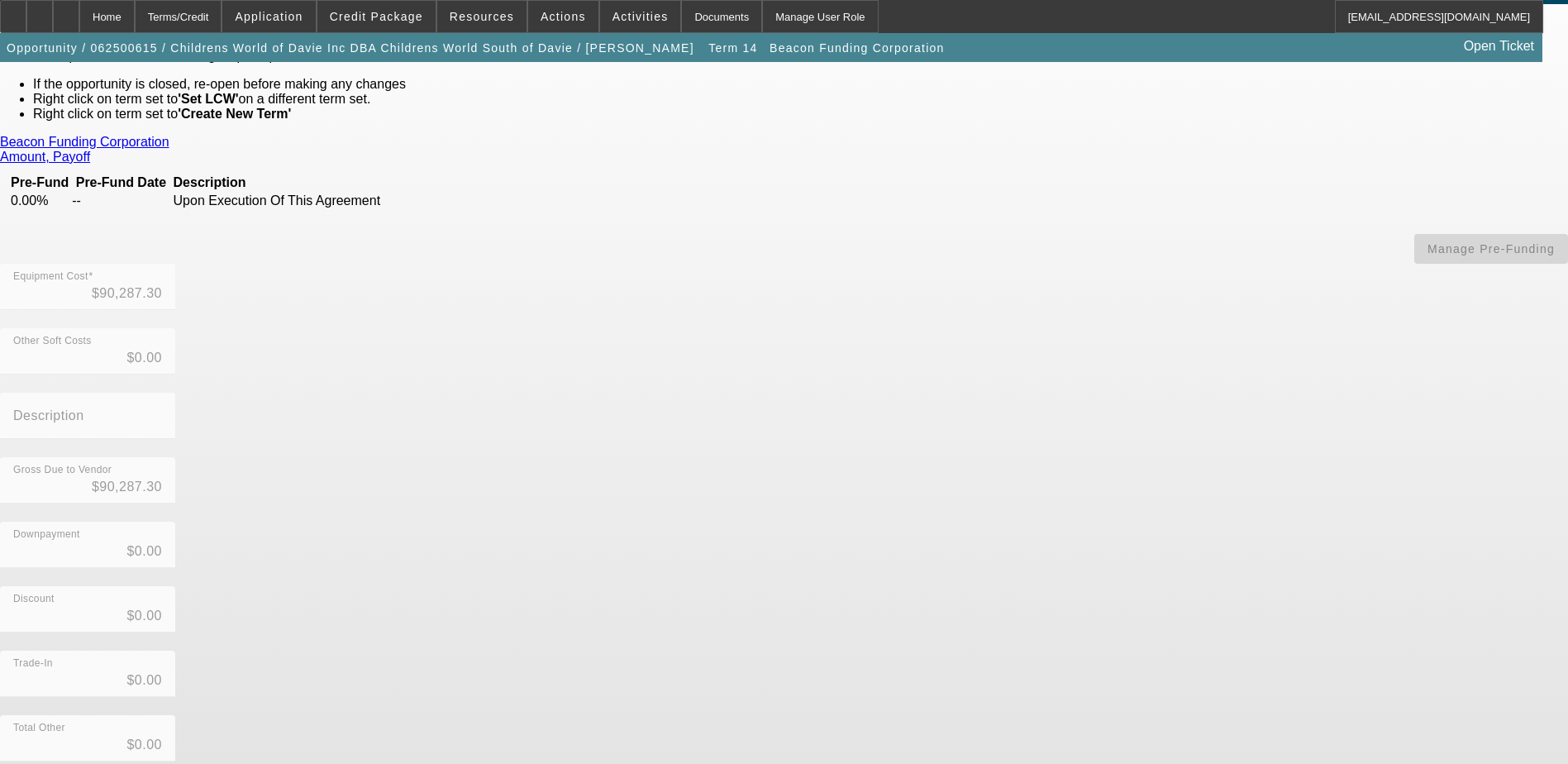
scroll to position [4, 0]
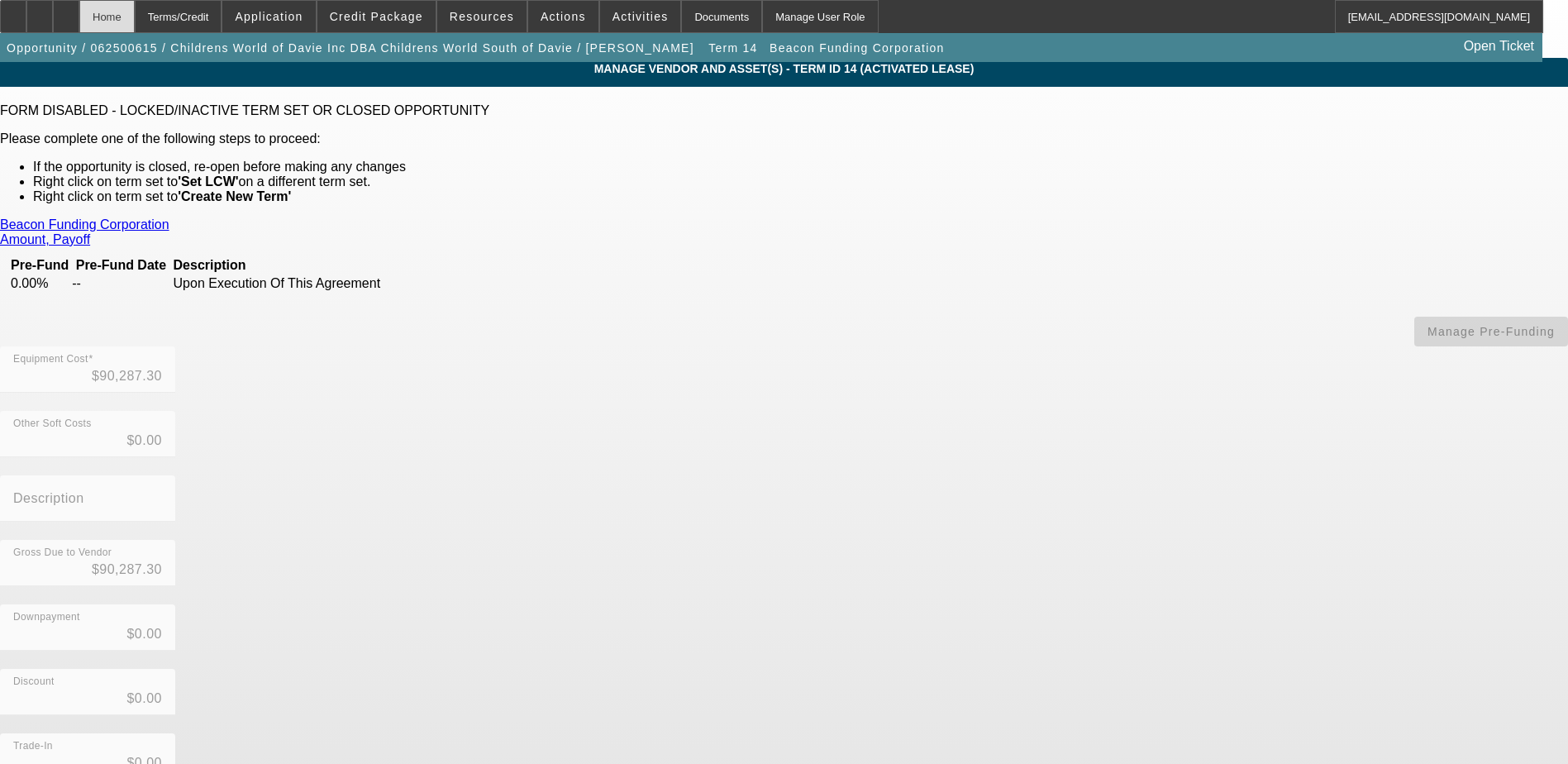
click at [134, 15] on div "Home" at bounding box center [107, 16] width 56 height 33
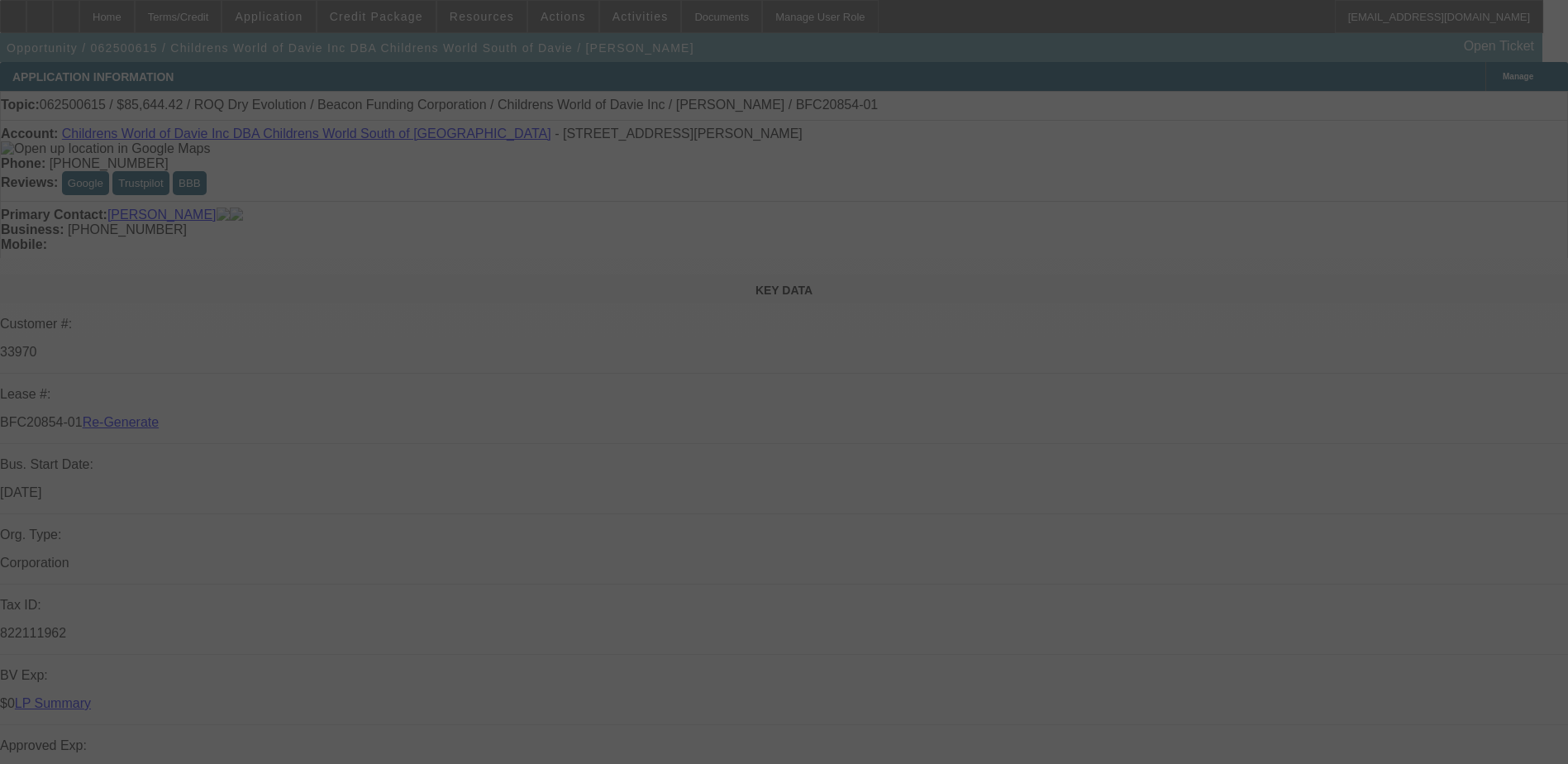
click at [1264, 340] on div at bounding box center [784, 382] width 1568 height 764
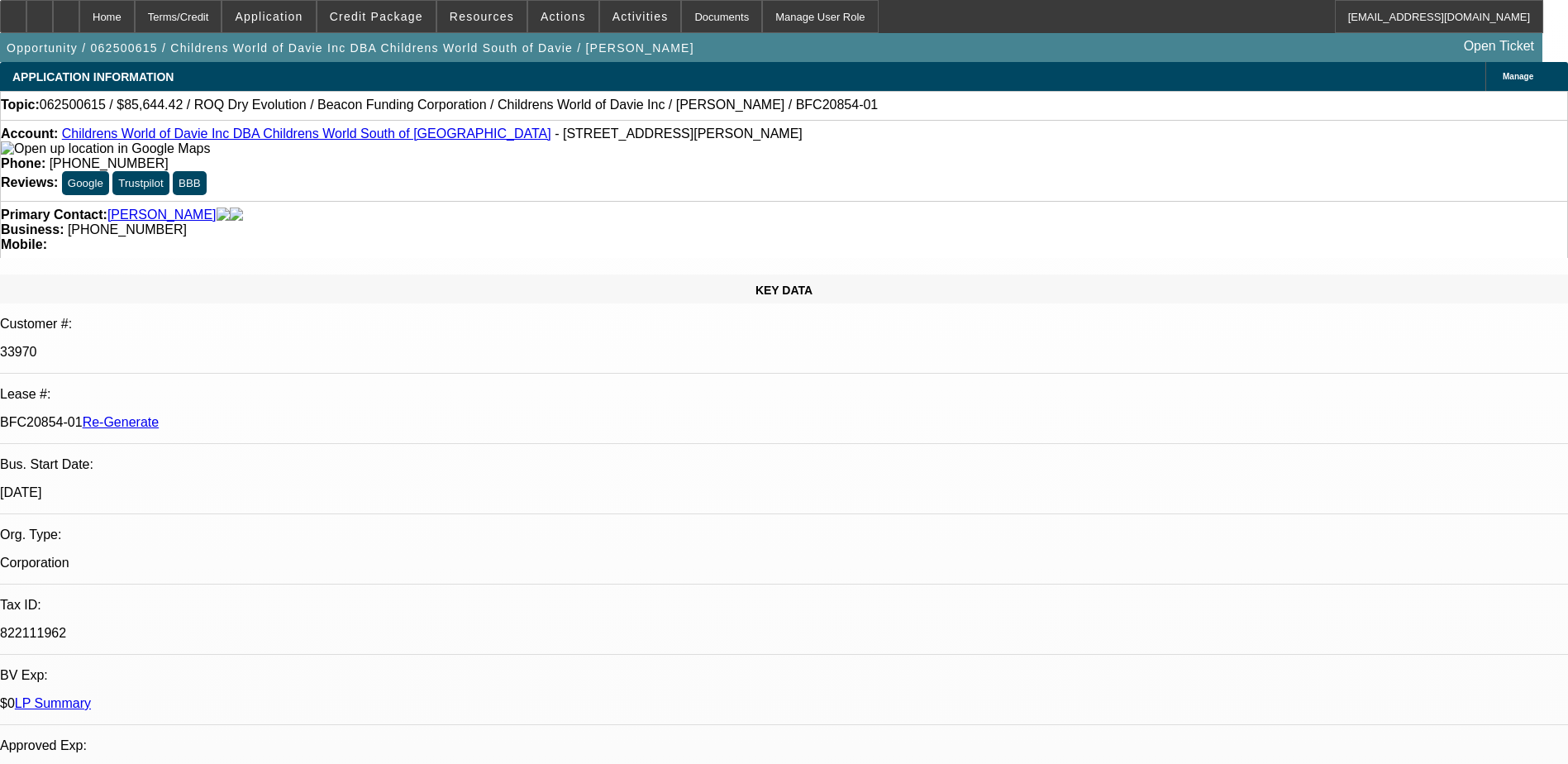
select select "0"
select select "3"
select select "0"
select select "6"
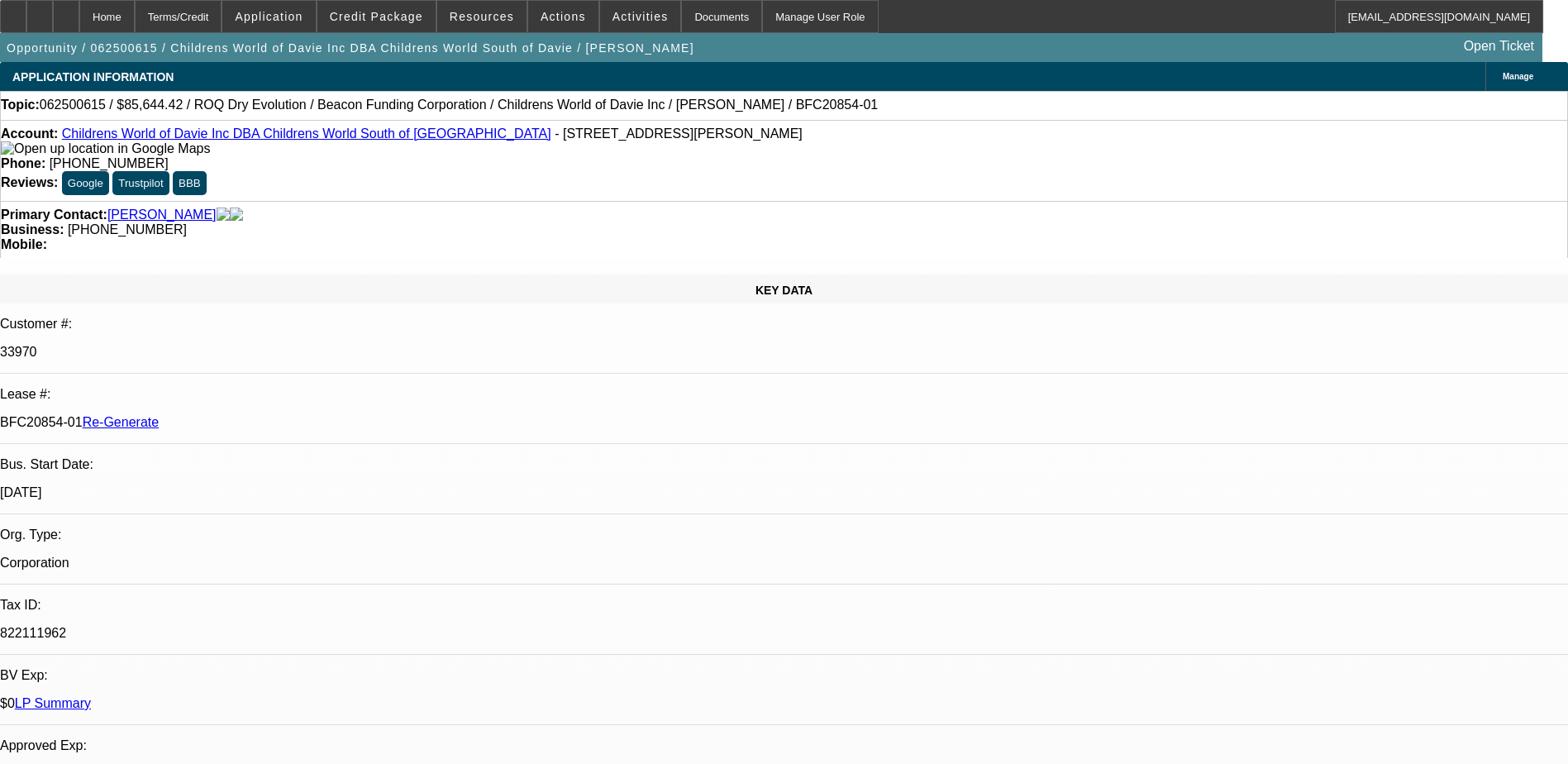
select select "0"
select select "3"
select select "0"
select select "6"
select select "0"
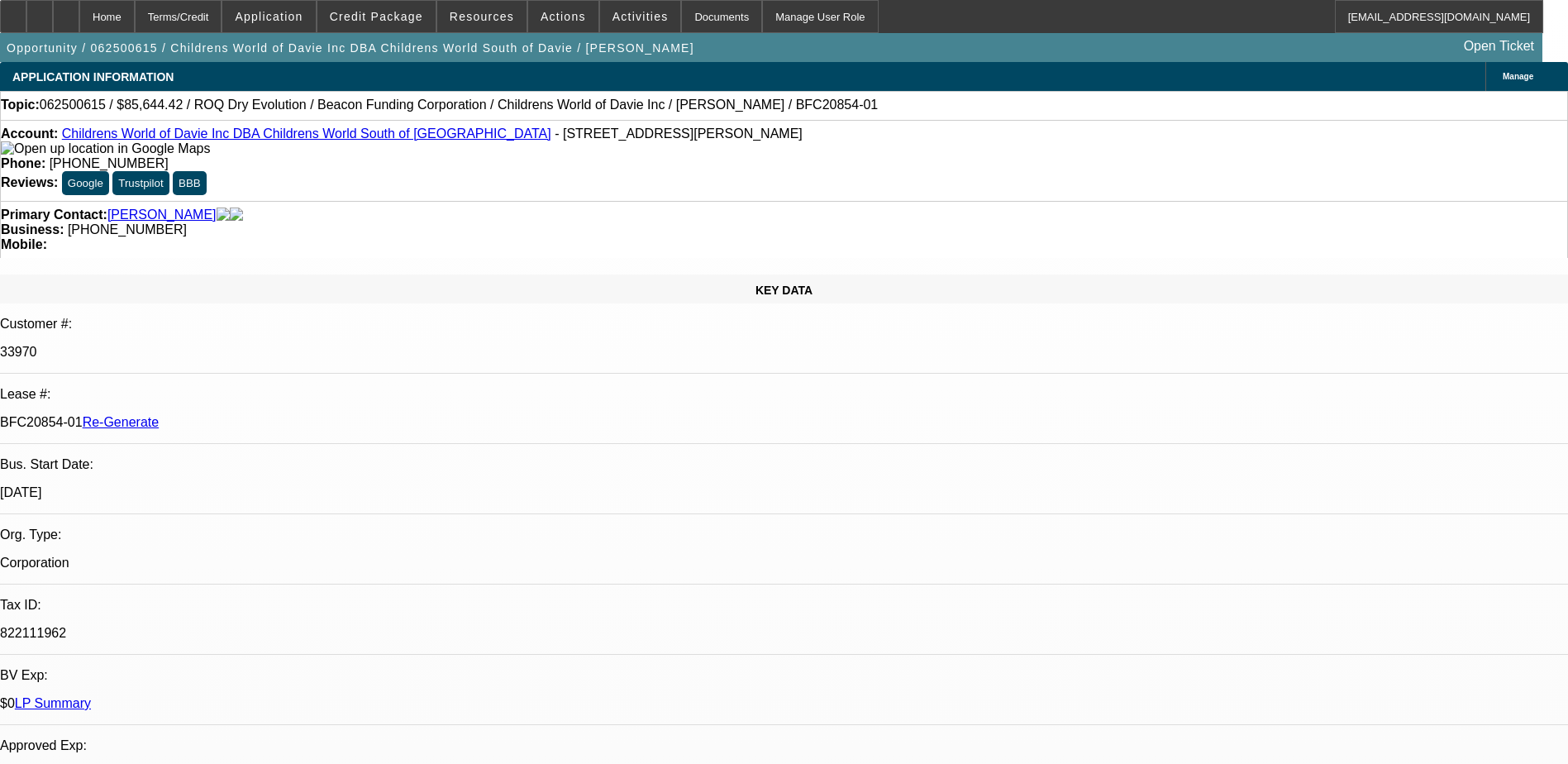
select select "3"
select select "0"
select select "6"
select select "0"
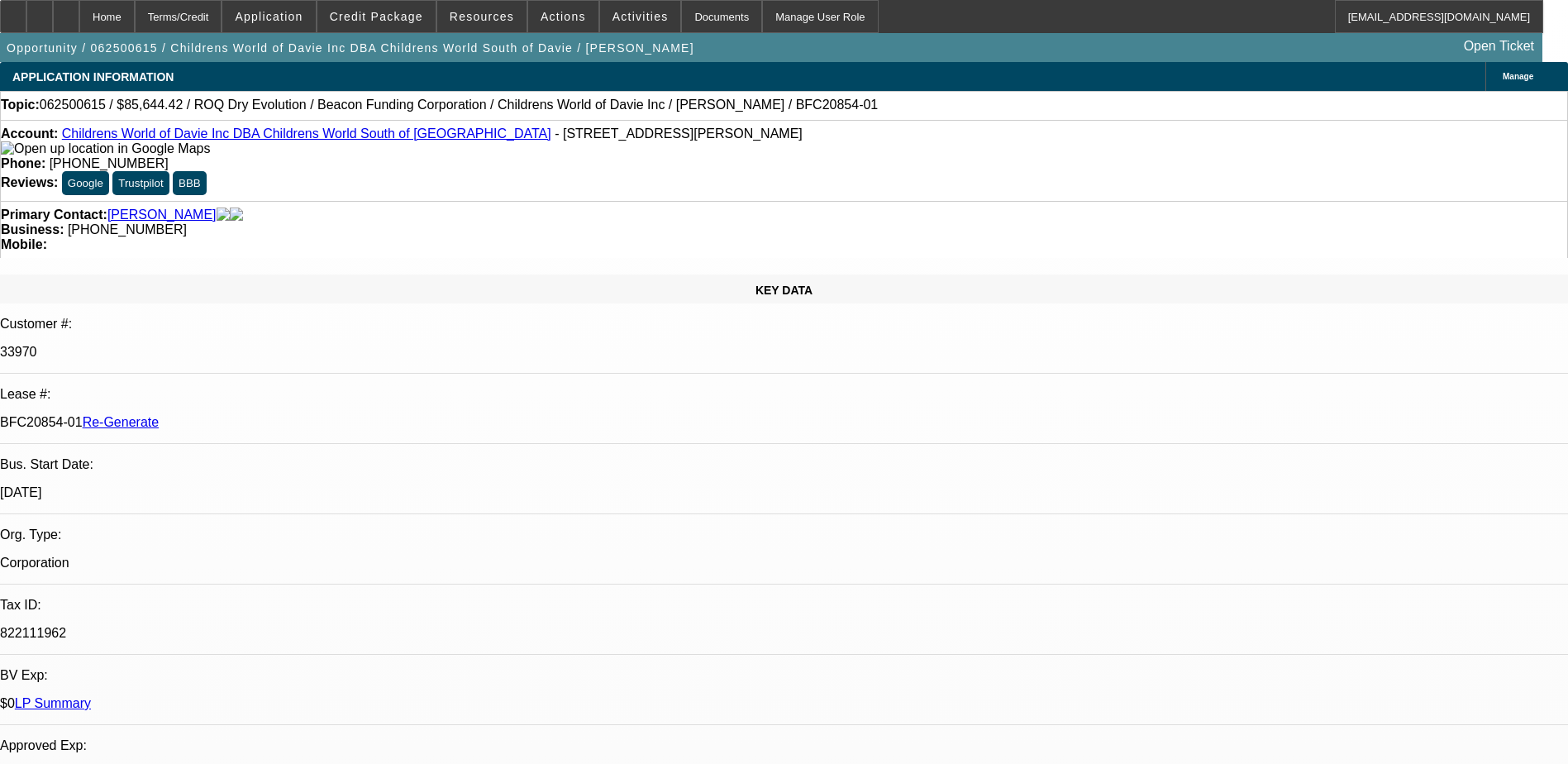
select select "3"
select select "0"
select select "6"
